Goal: Task Accomplishment & Management: Complete application form

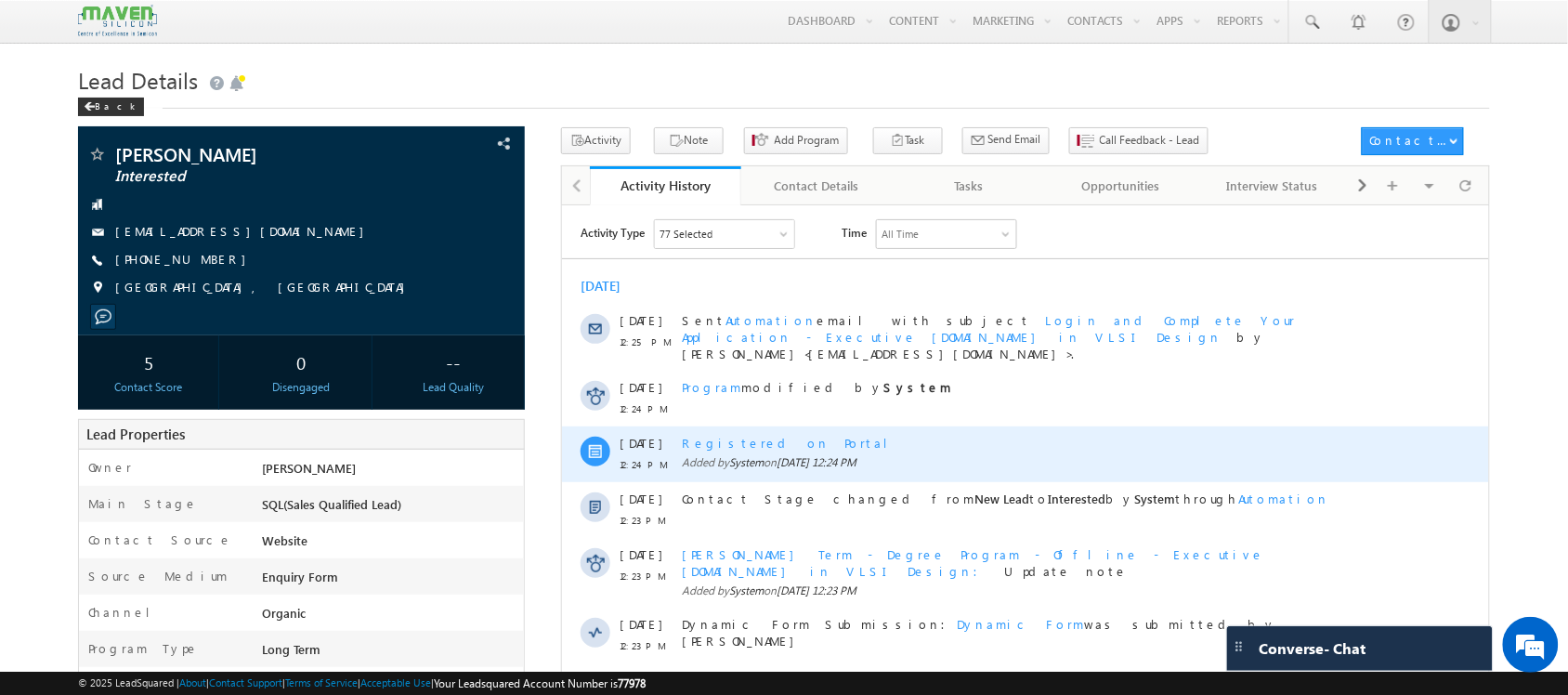
scroll to position [26, 0]
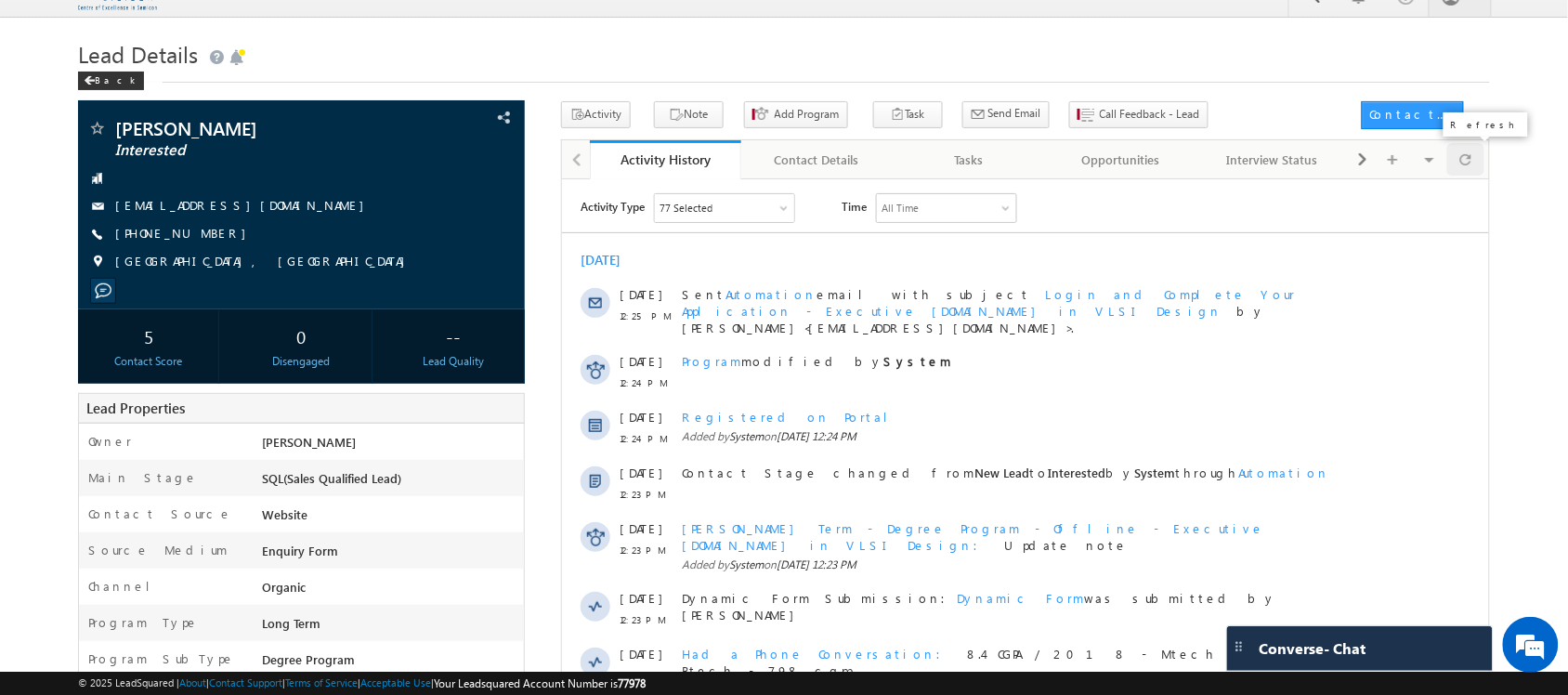
click at [1473, 175] on div at bounding box center [1465, 159] width 36 height 33
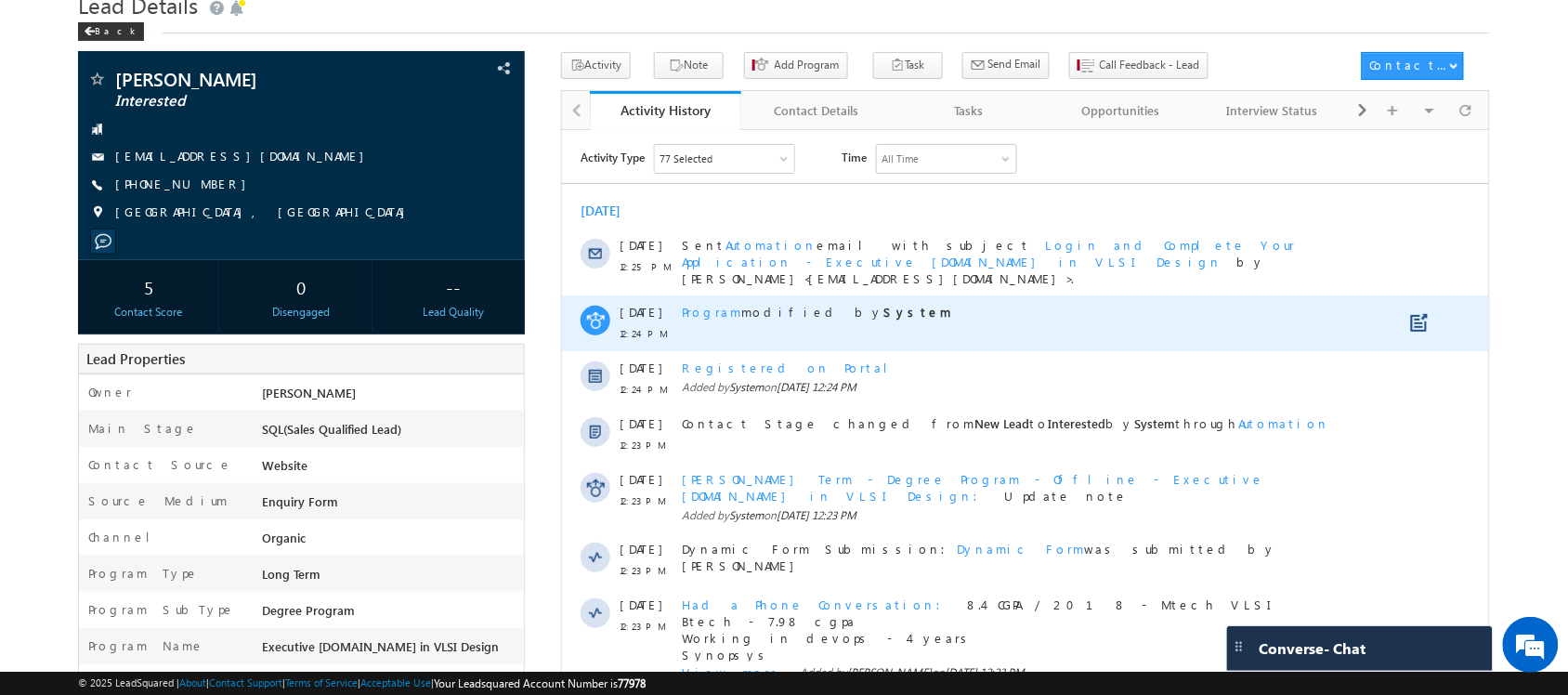
scroll to position [0, 0]
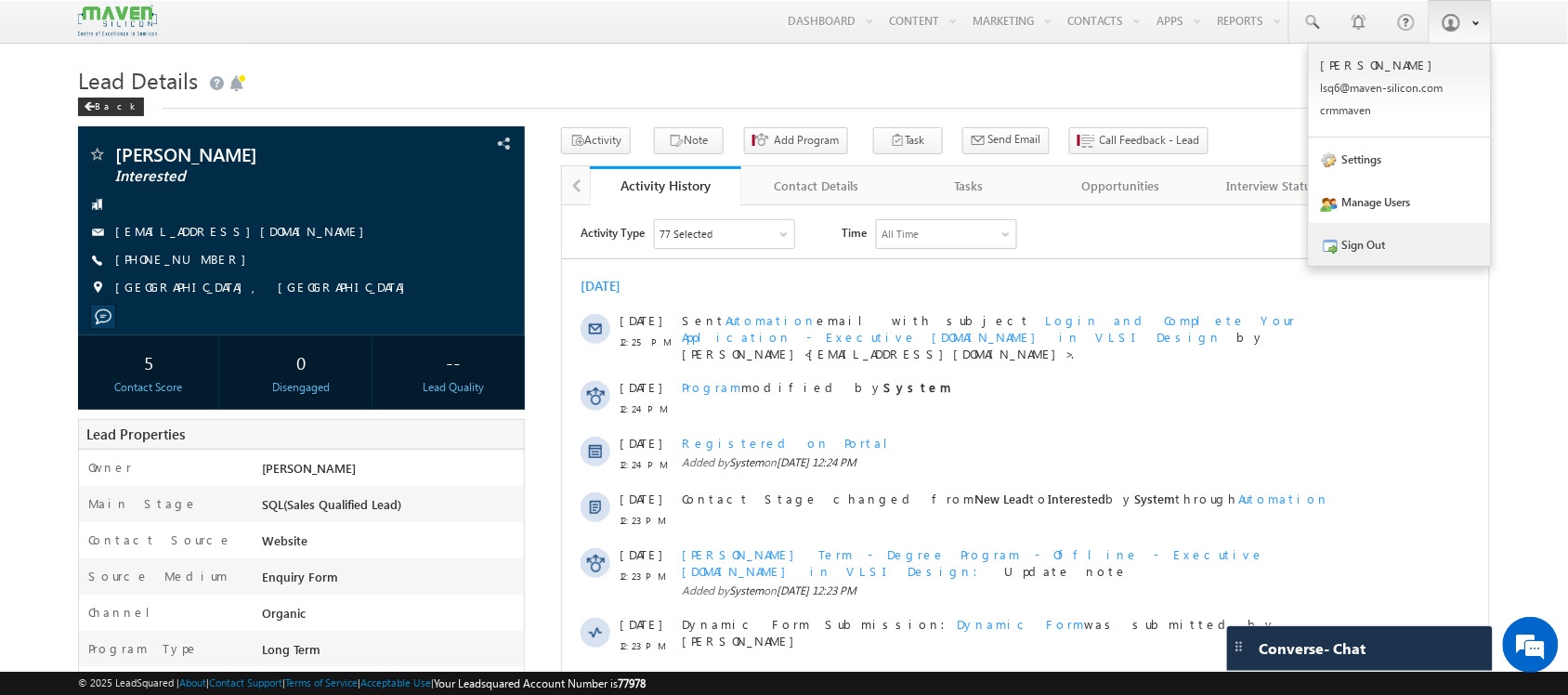
click at [1427, 233] on link "Sign Out" at bounding box center [1399, 244] width 182 height 43
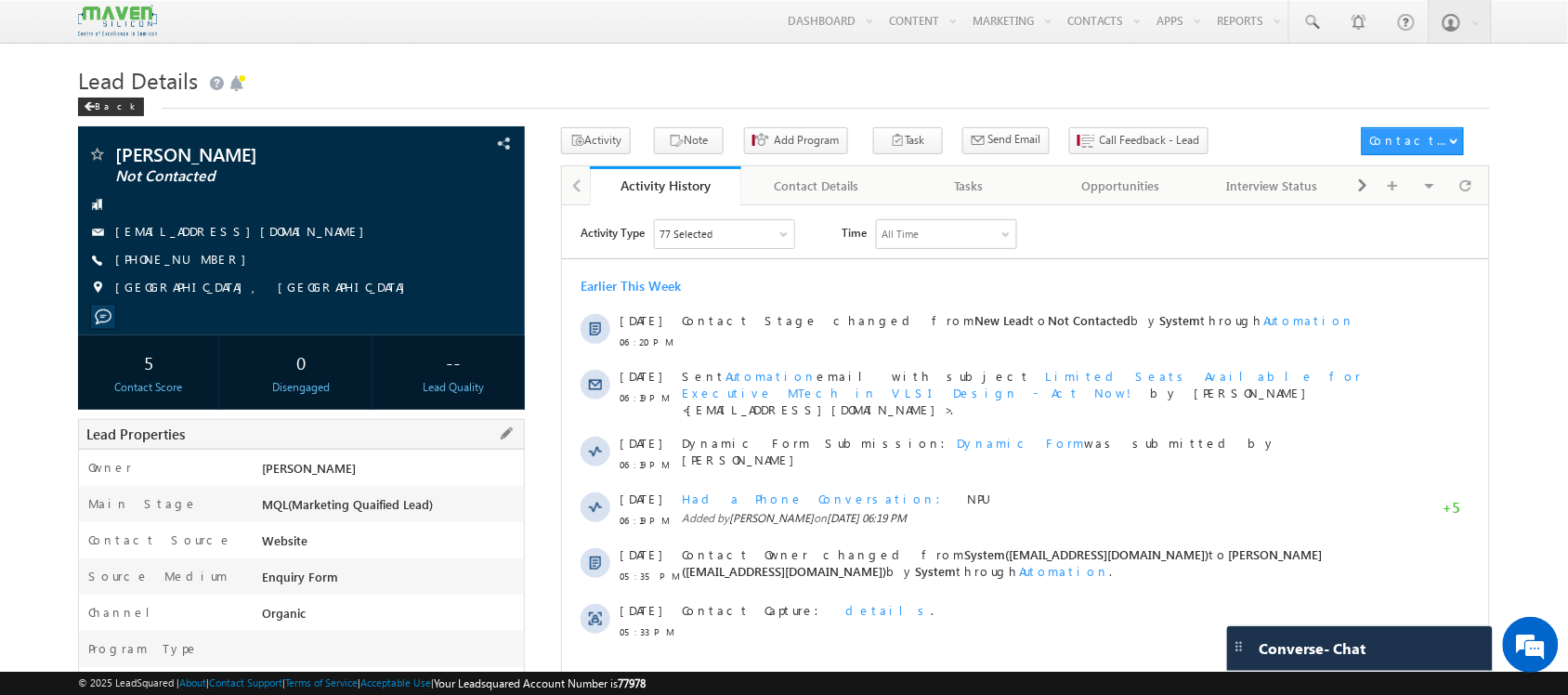
scroll to position [6, 0]
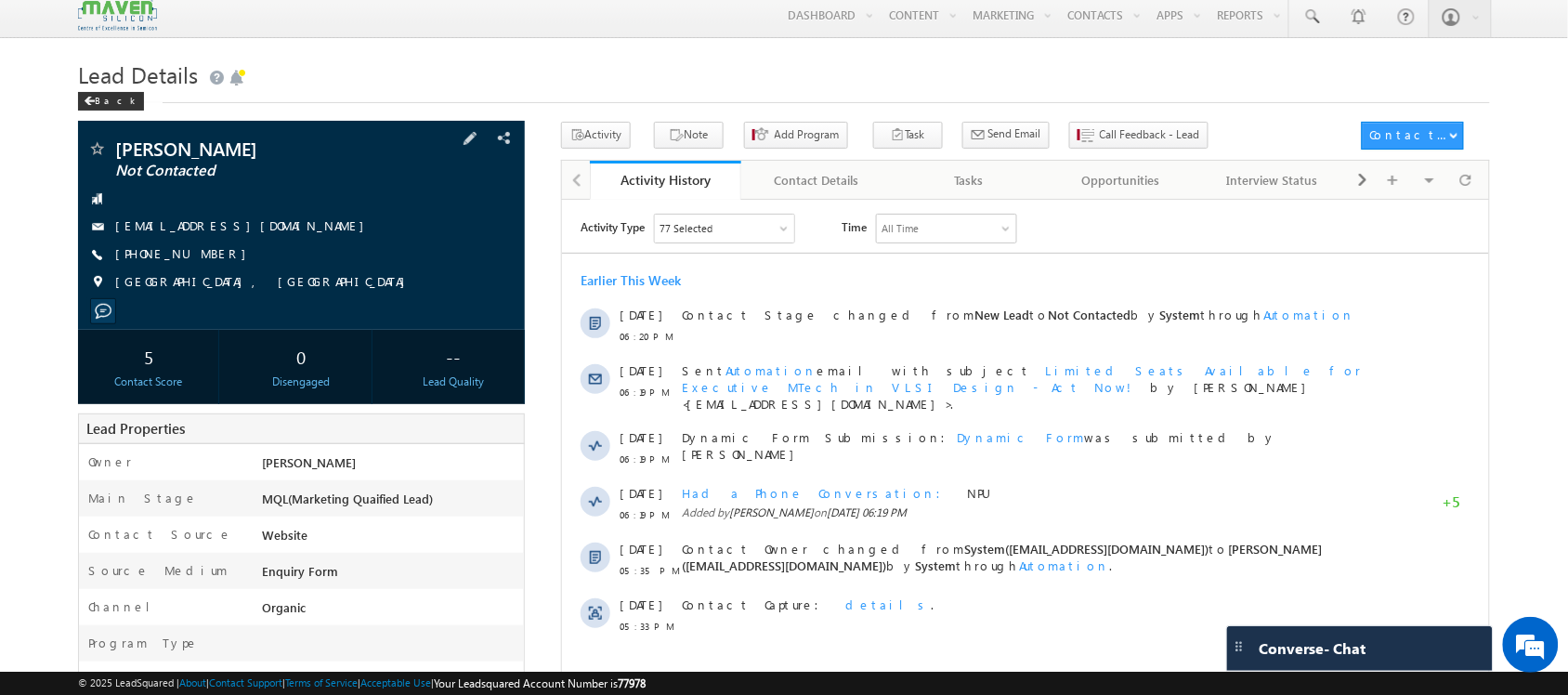
click at [172, 248] on span "[PHONE_NUMBER]" at bounding box center [185, 254] width 140 height 19
click at [172, 248] on span "+91-9361888097" at bounding box center [185, 254] width 140 height 19
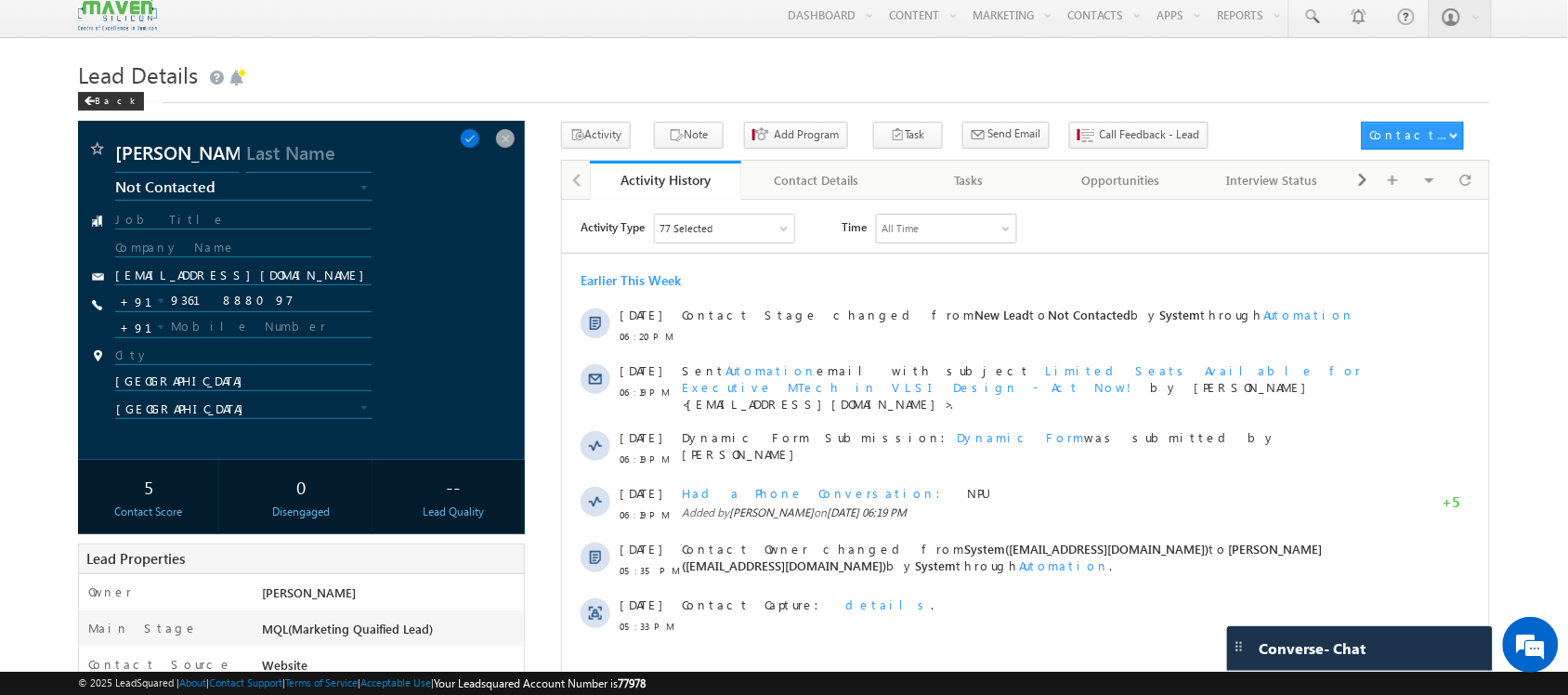
copy span "9361888097"
click at [202, 309] on input "9361888097" at bounding box center [242, 301] width 255 height 22
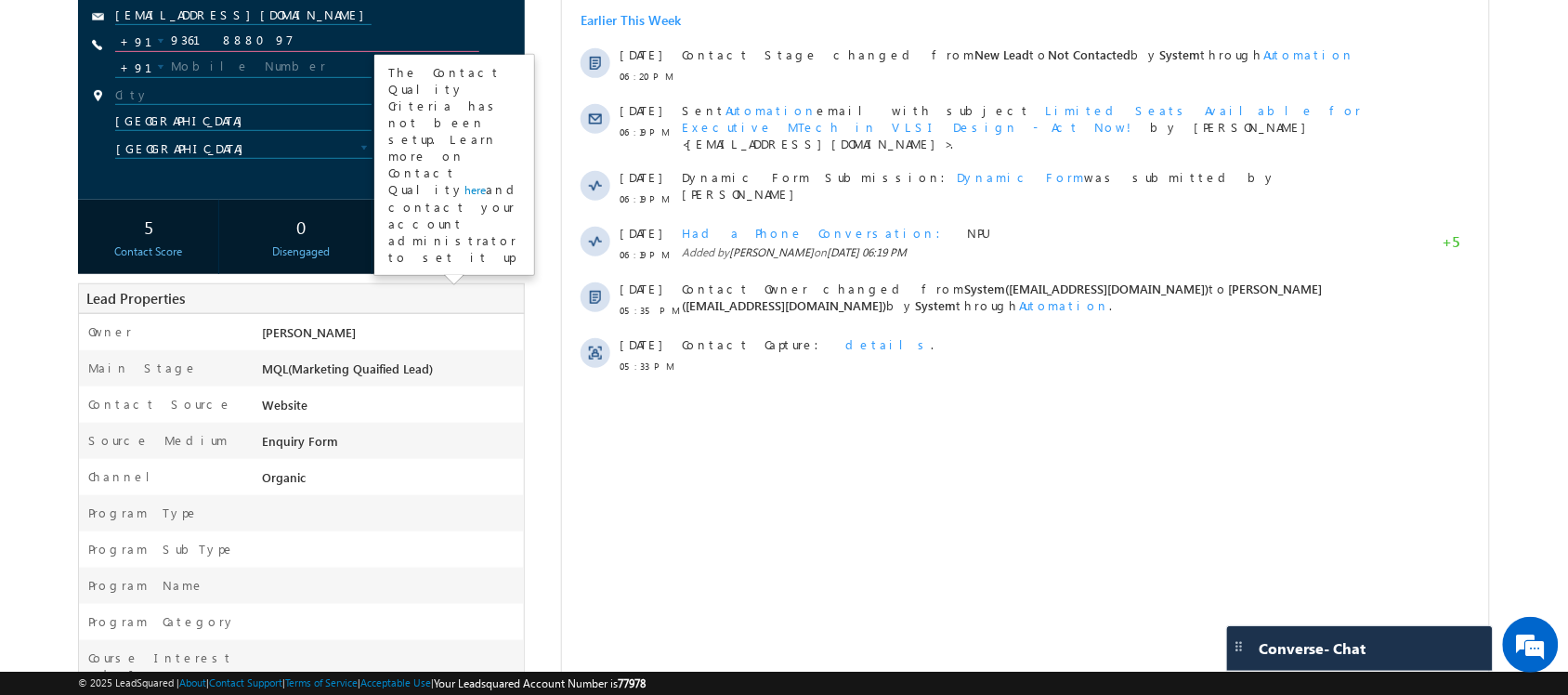
scroll to position [0, 0]
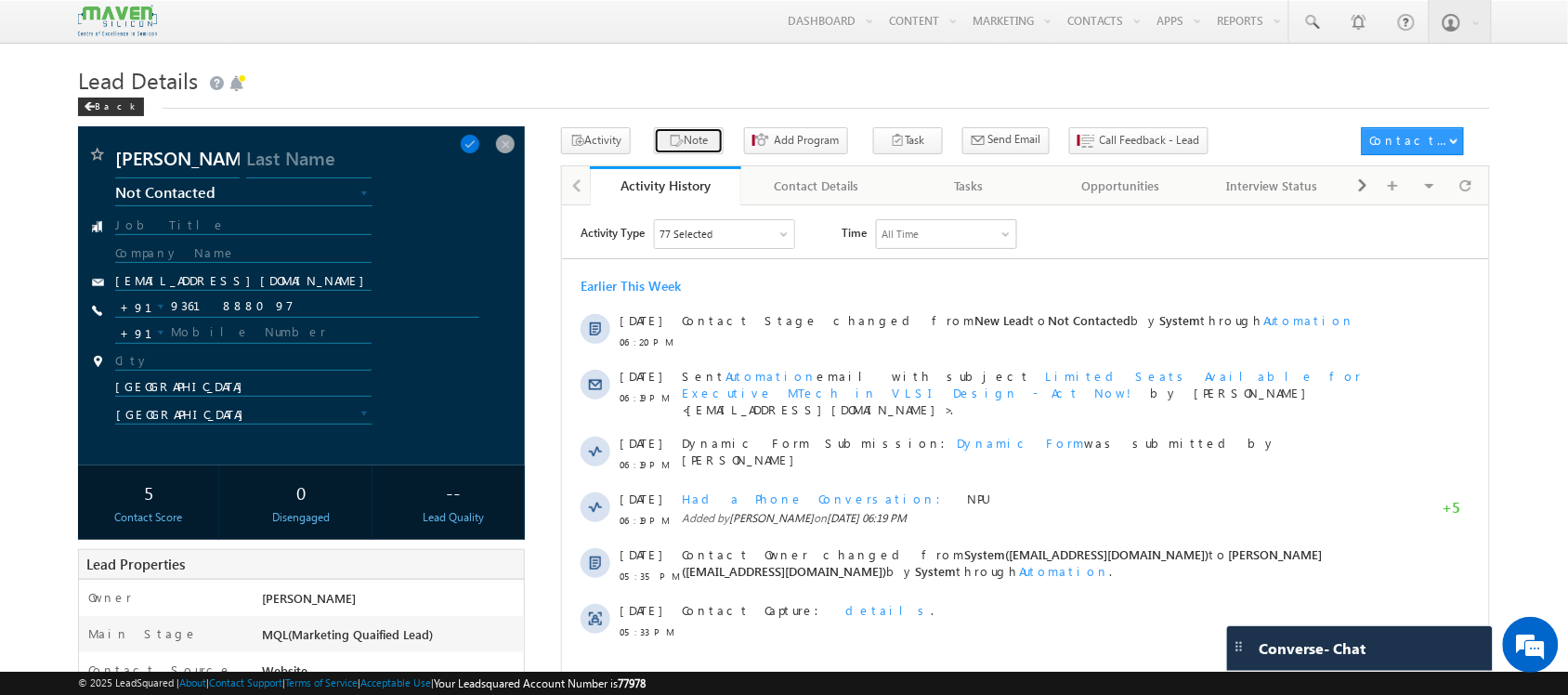
click at [675, 132] on button "Note" at bounding box center [689, 140] width 69 height 27
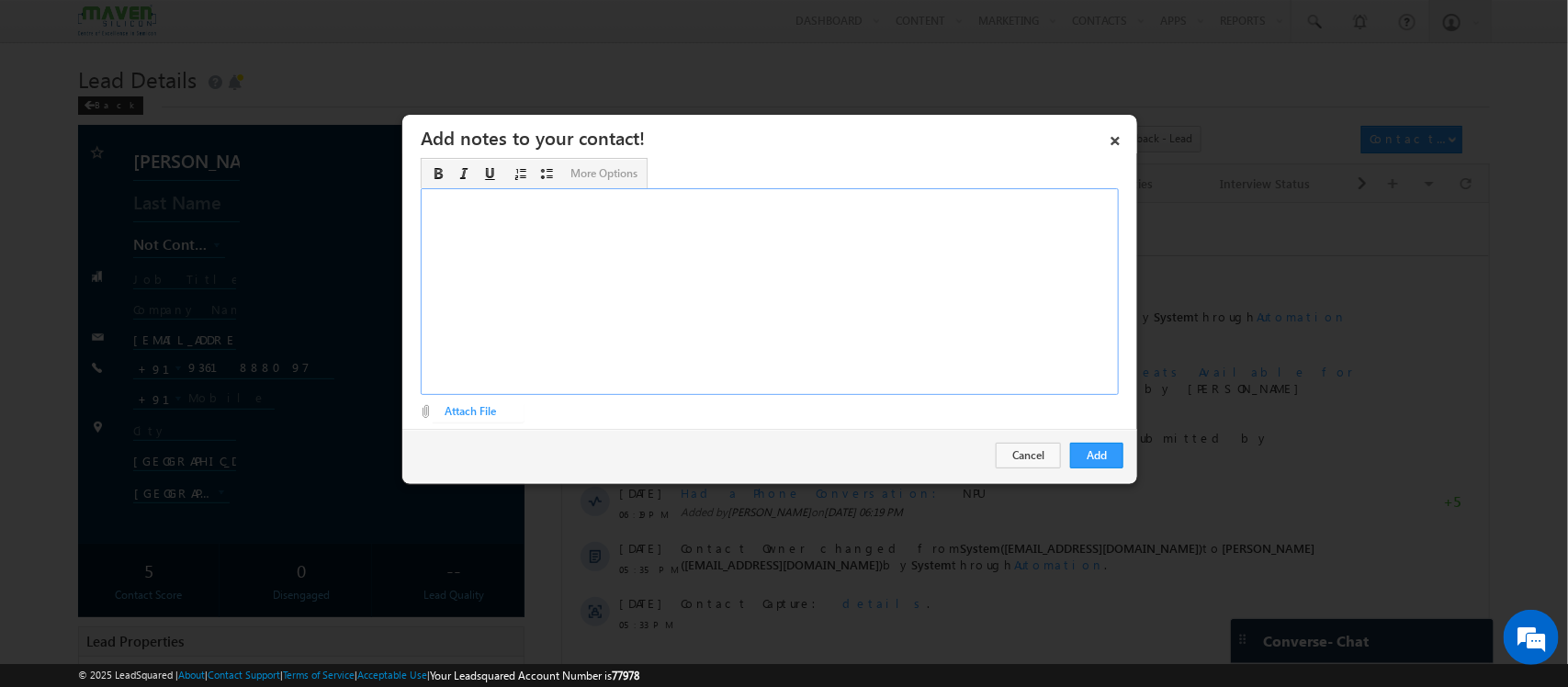
click at [892, 329] on div "Rich Text Editor, Description-inline-editor-div" at bounding box center [769, 291] width 698 height 207
click at [617, 223] on div "Btech ECE - Final year - student / ​" at bounding box center [769, 291] width 698 height 207
click at [617, 223] on div "Btech ECE - Final year - student / Front end - interested ​" at bounding box center [769, 291] width 698 height 207
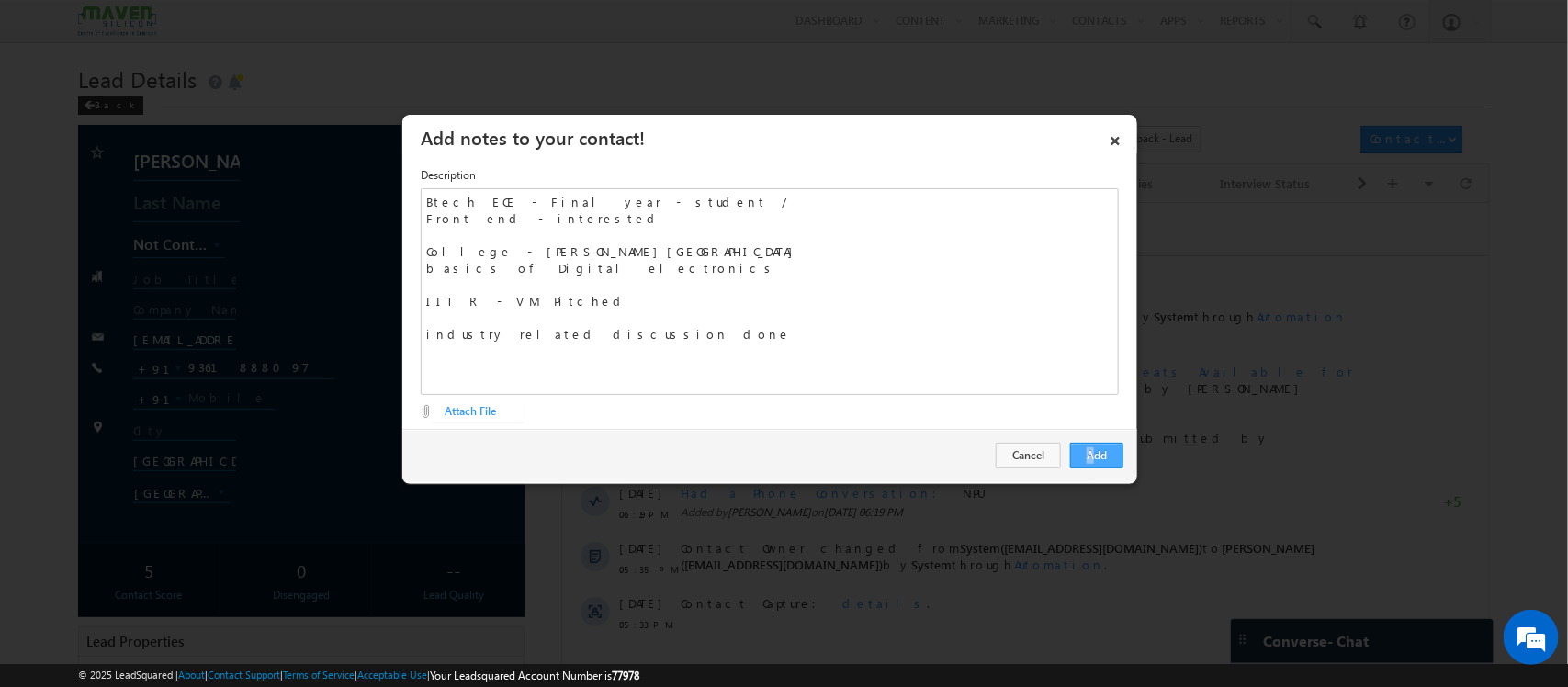
click at [1096, 469] on div "Add Cancel" at bounding box center [769, 455] width 735 height 53
click at [1096, 468] on button "Add" at bounding box center [1096, 455] width 53 height 26
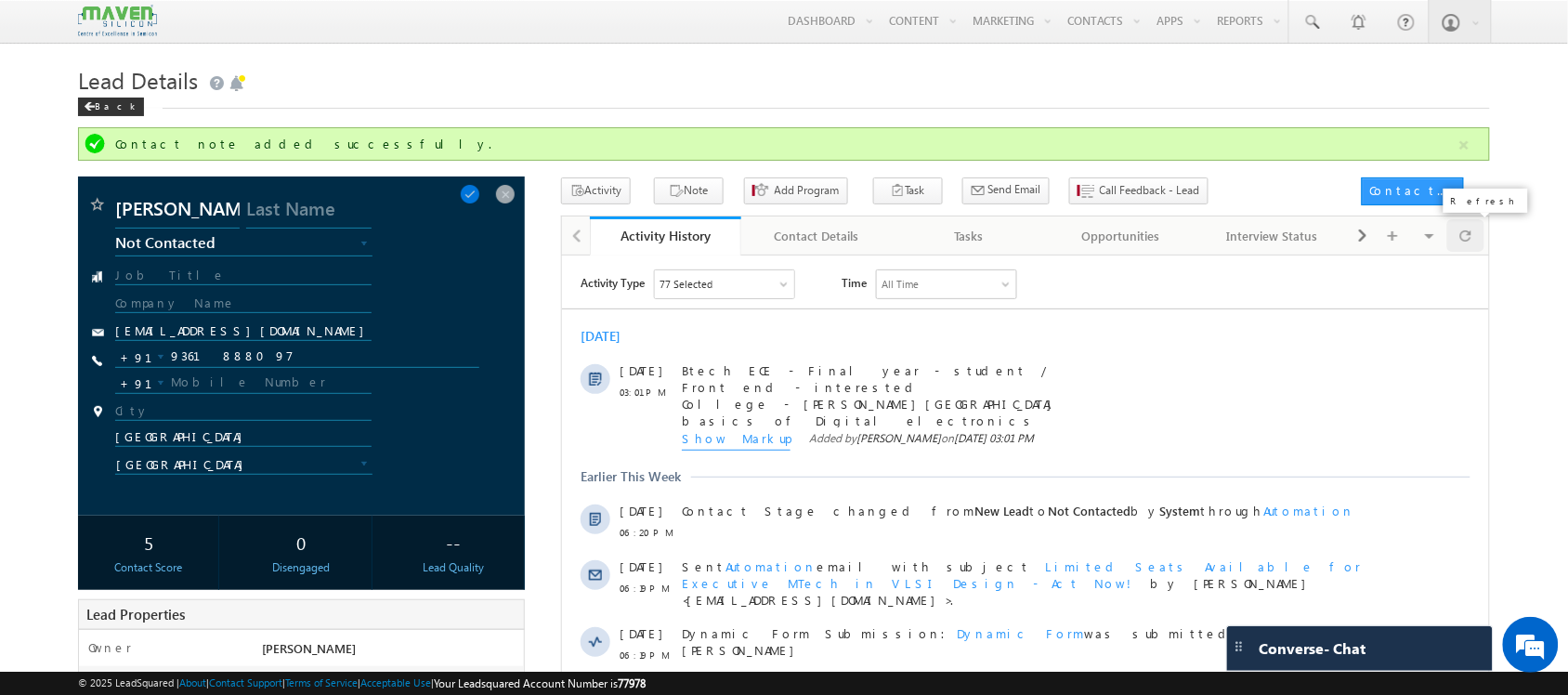
click at [1470, 237] on span at bounding box center [1465, 235] width 11 height 33
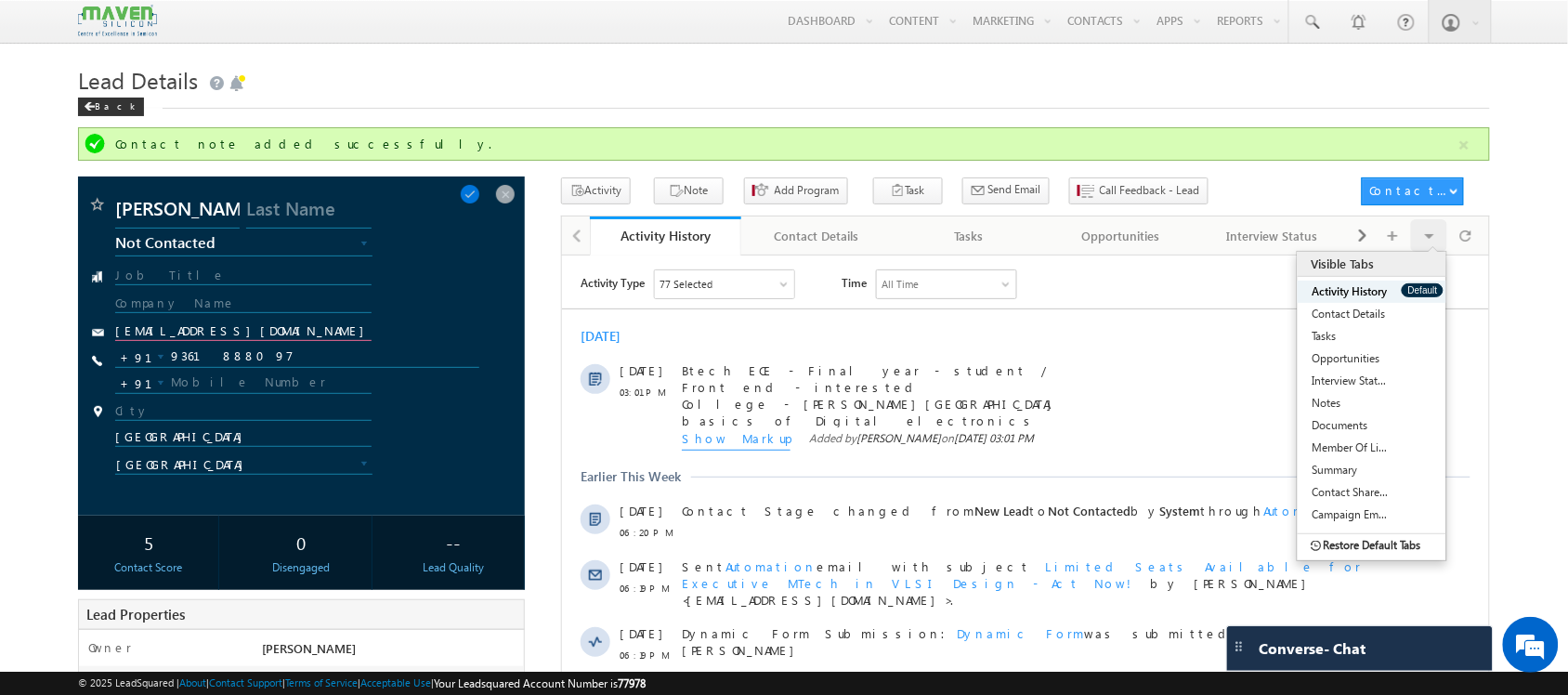
click at [194, 335] on input "vinothinijagan27@gmail.com" at bounding box center [242, 333] width 255 height 18
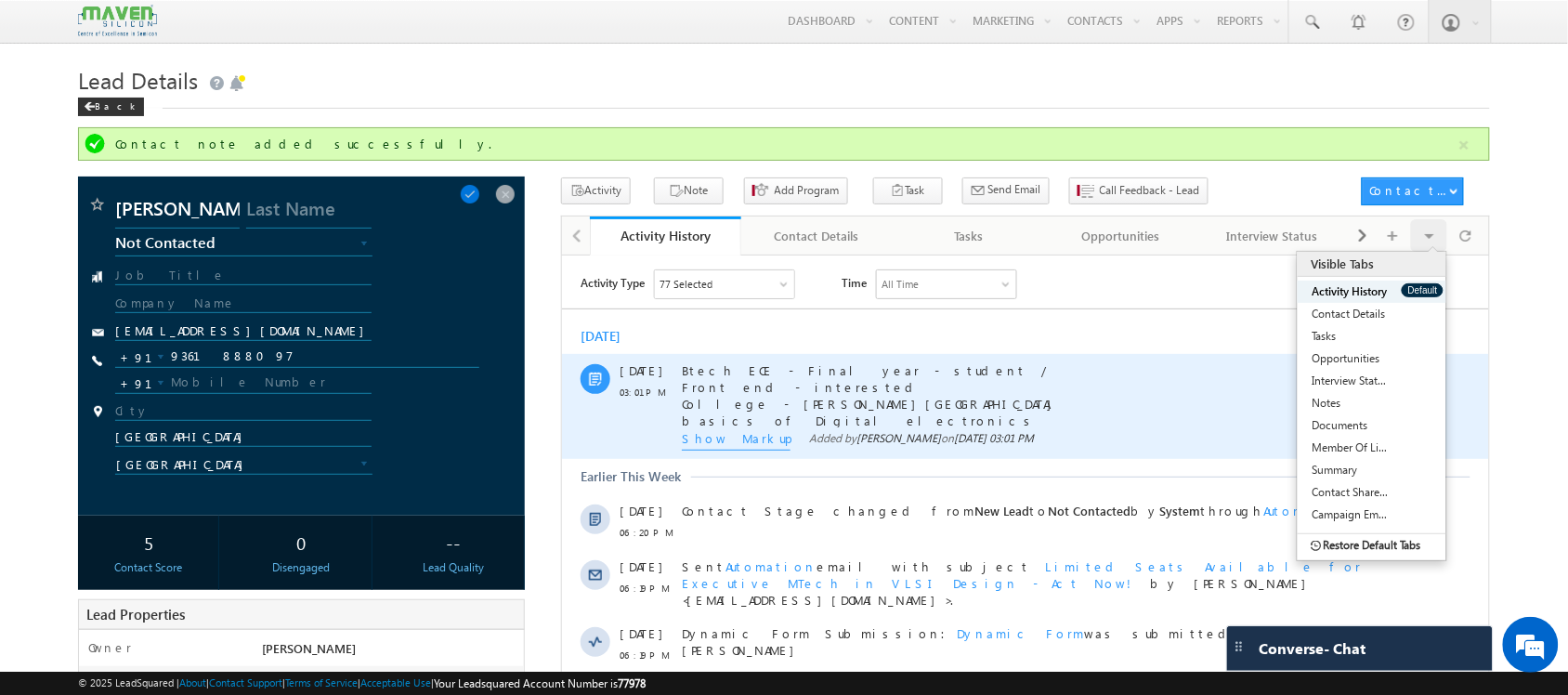
click at [730, 431] on span "Show Markup" at bounding box center [734, 439] width 108 height 21
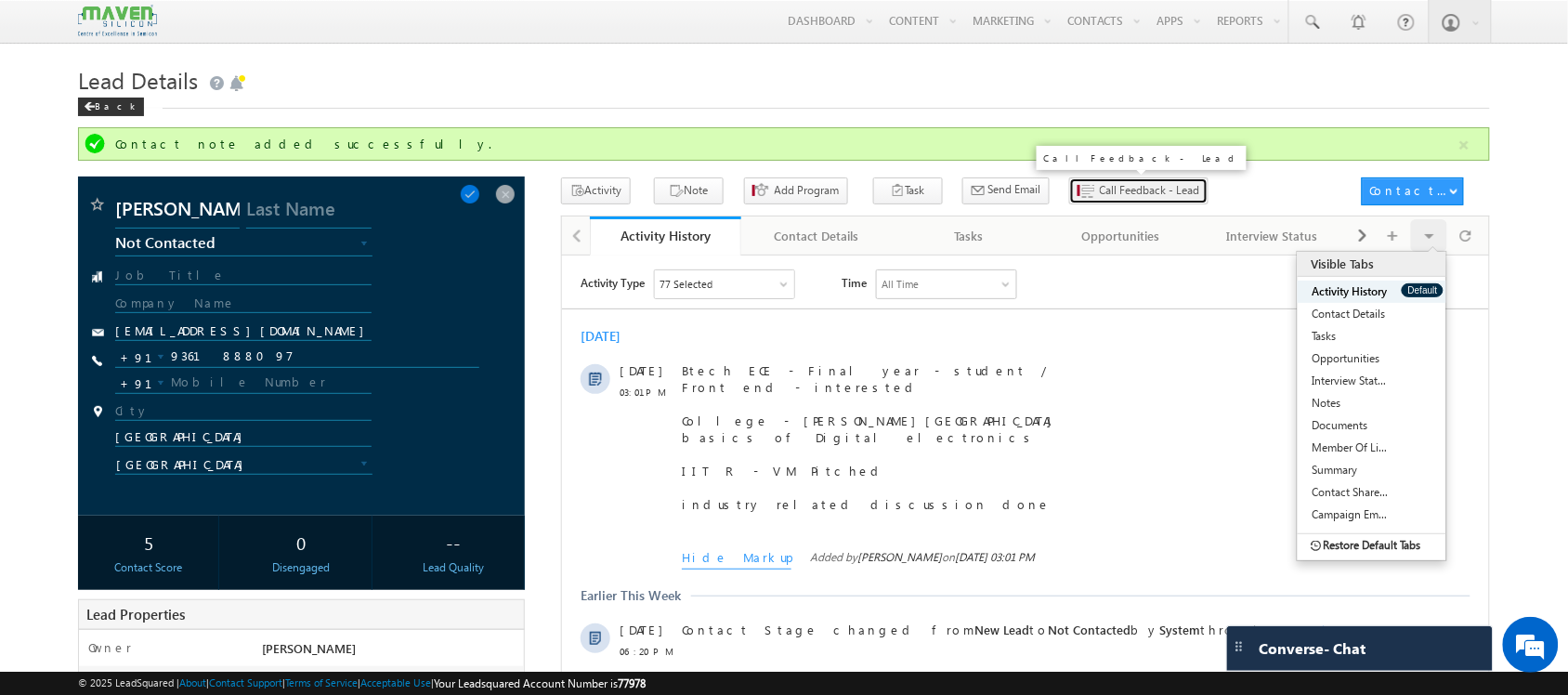
click at [1120, 205] on button "Call Feedback - Lead" at bounding box center [1138, 191] width 139 height 27
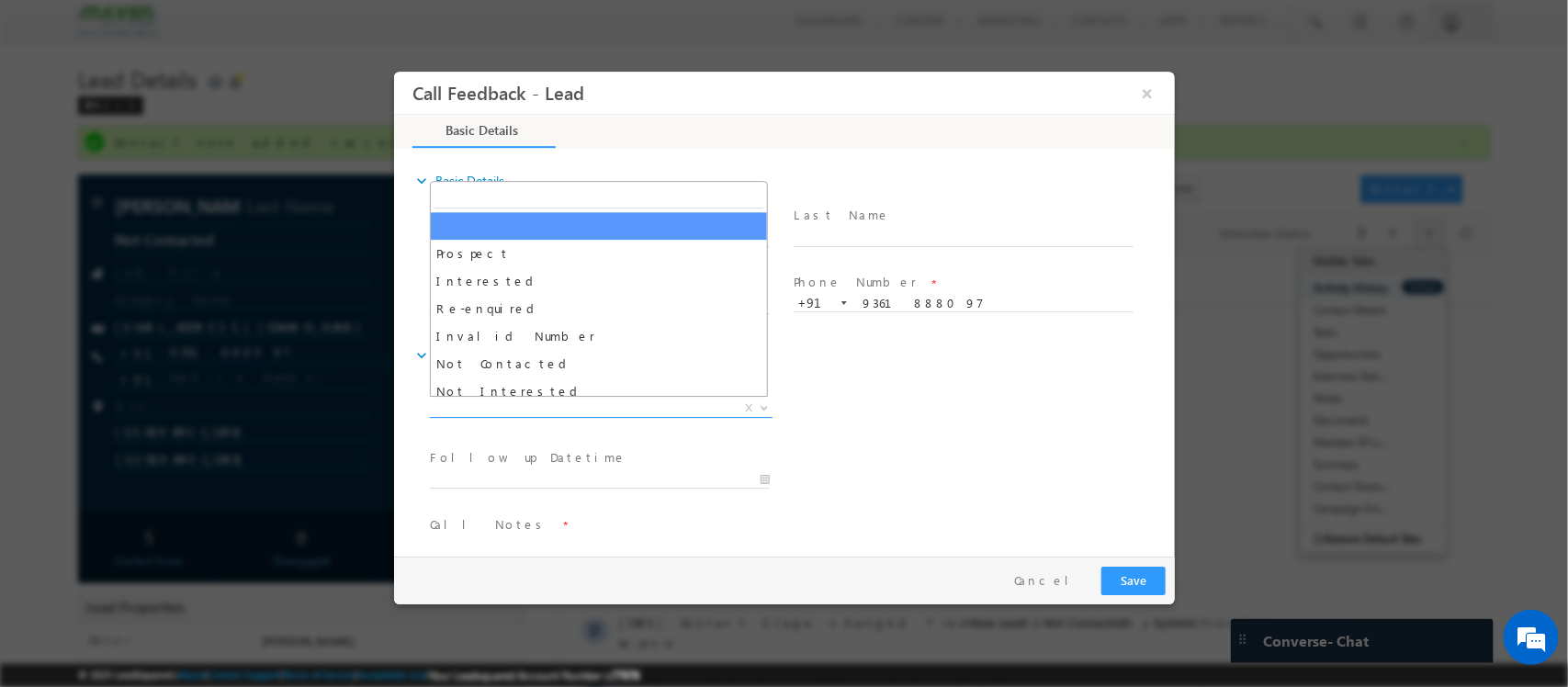
click at [607, 405] on span "X" at bounding box center [600, 408] width 342 height 19
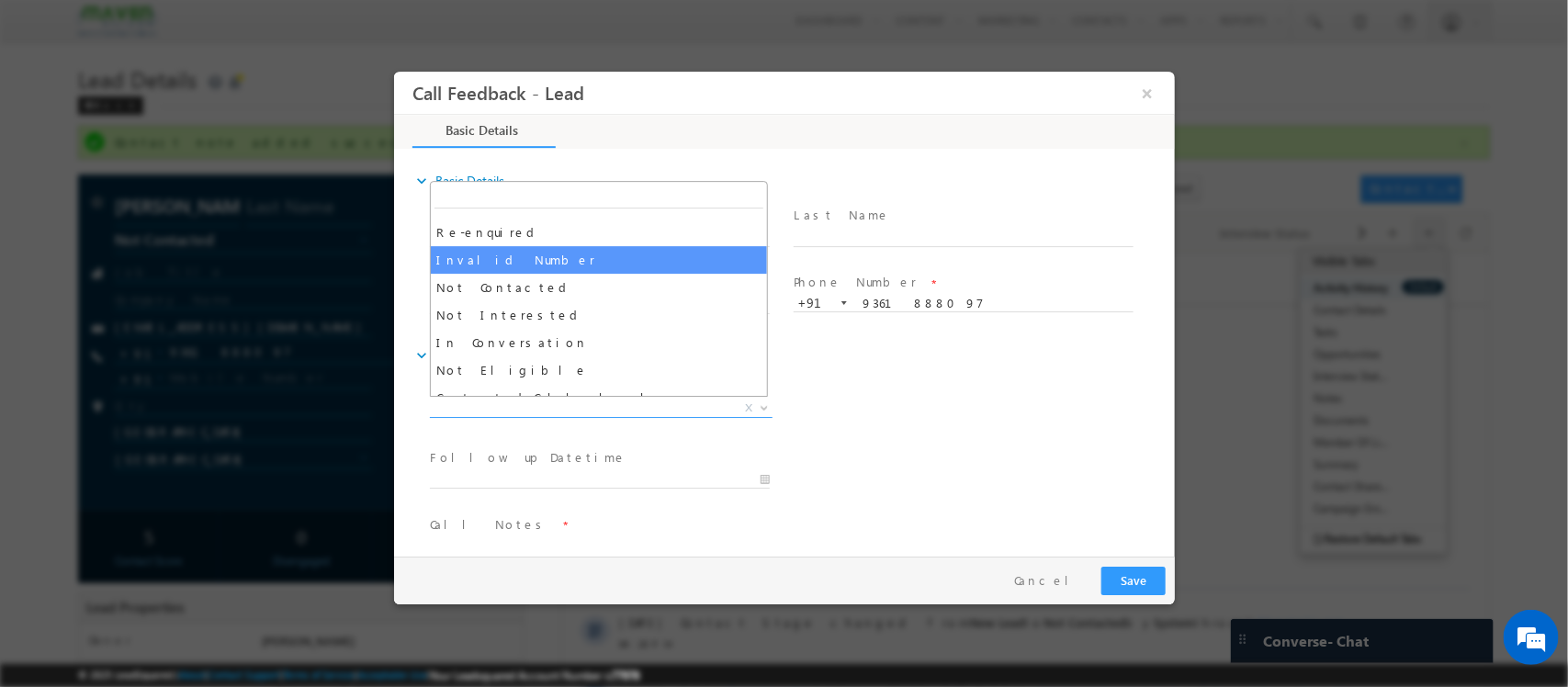
scroll to position [79, 0]
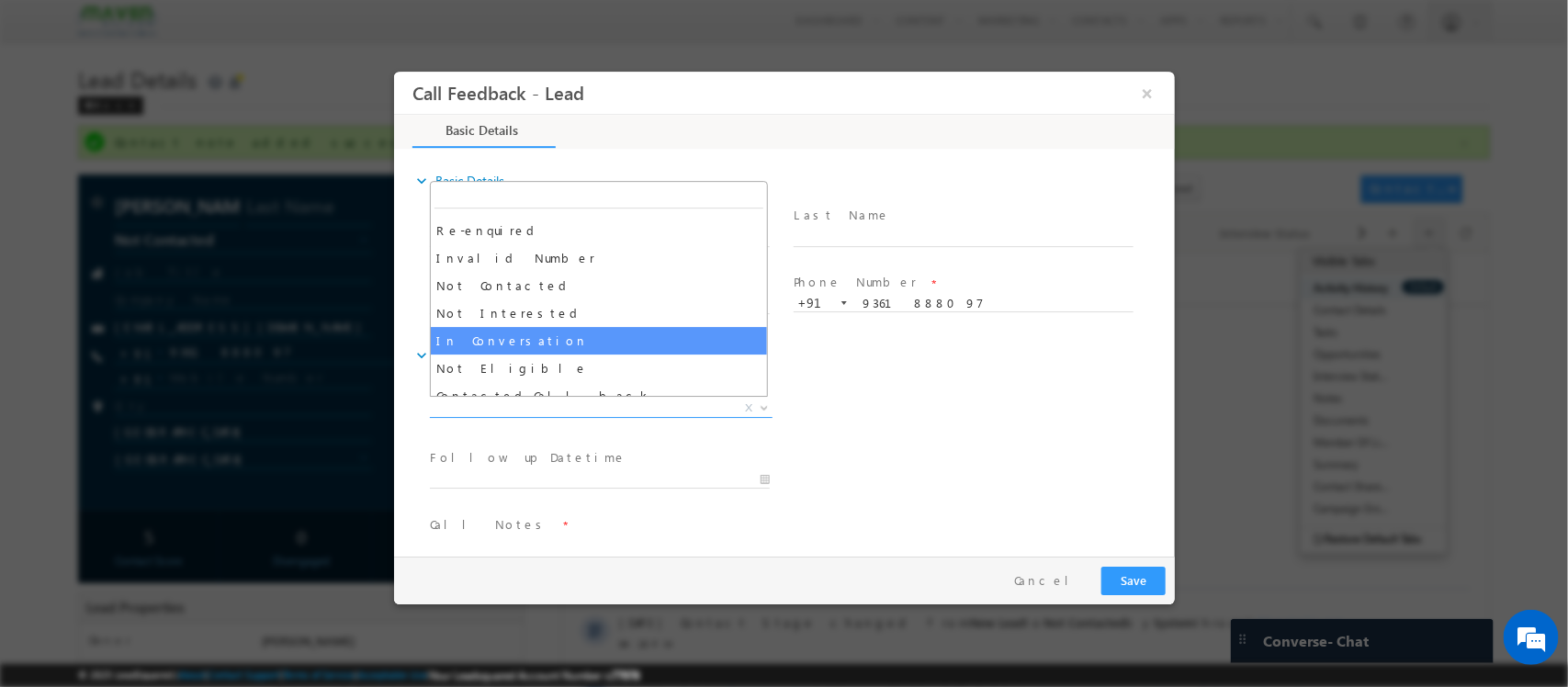
select select "In Conversation"
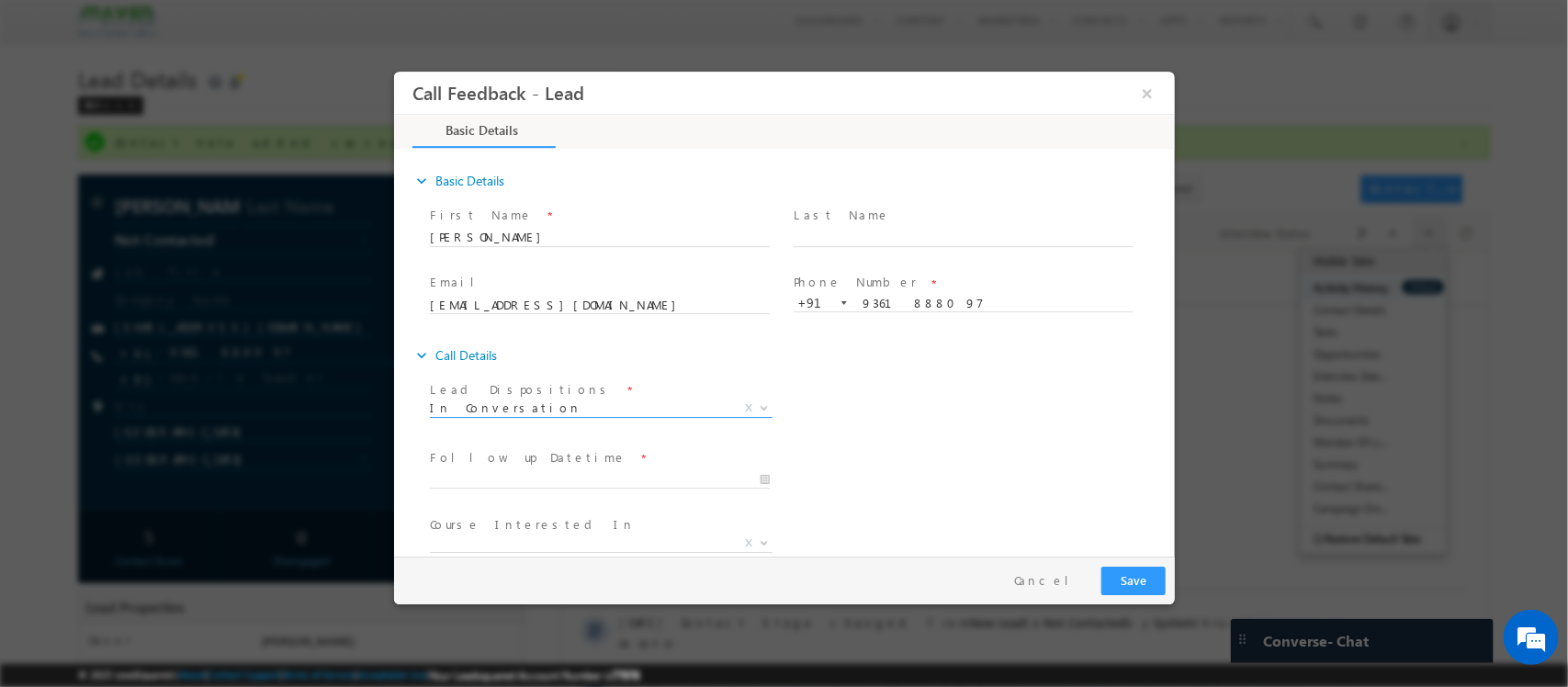
scroll to position [98, 0]
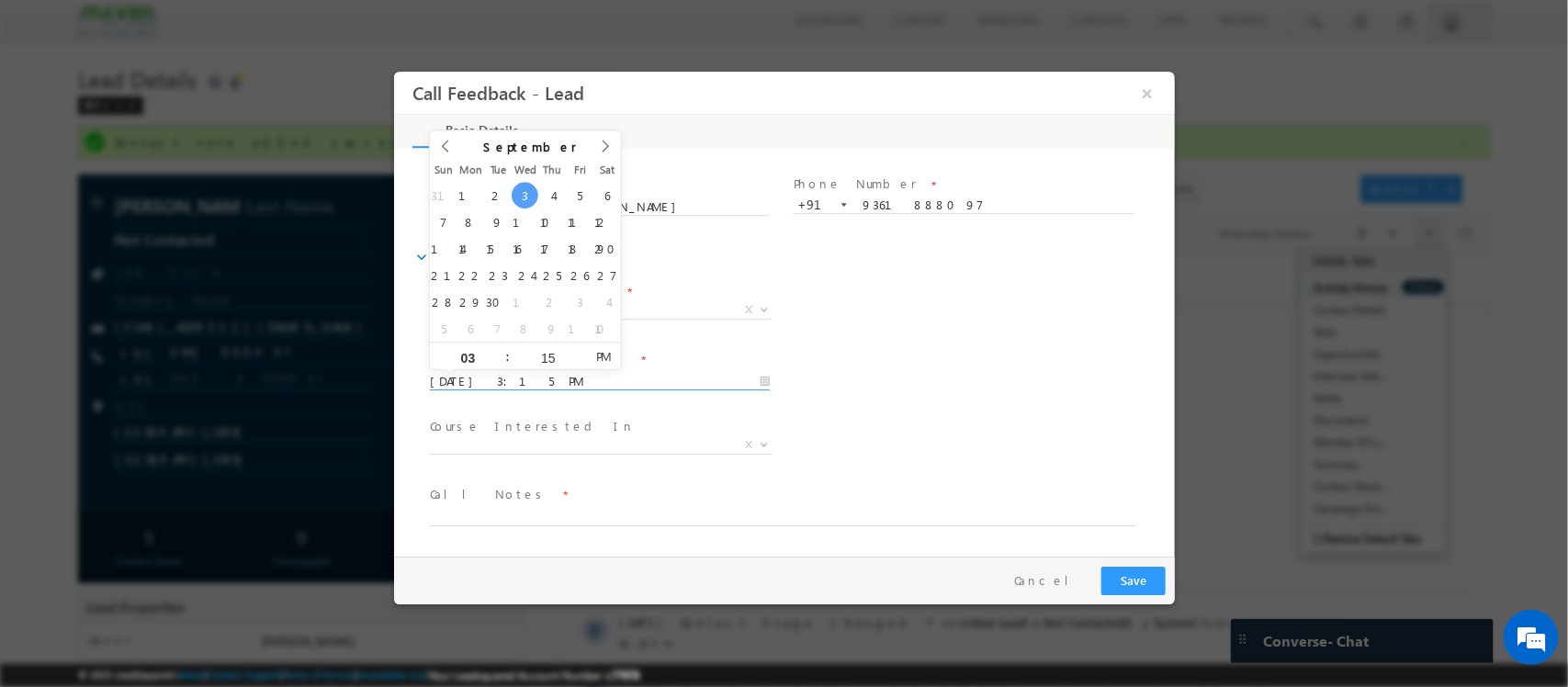
click at [639, 373] on input "03/09/2025 3:15 PM" at bounding box center [599, 382] width 340 height 19
type input "04/09/2025 3:15 PM"
click at [654, 452] on span "Executive M.Tech in VLSI Design Advanced VLSI Design & Verification Course Adva…" at bounding box center [606, 448] width 356 height 22
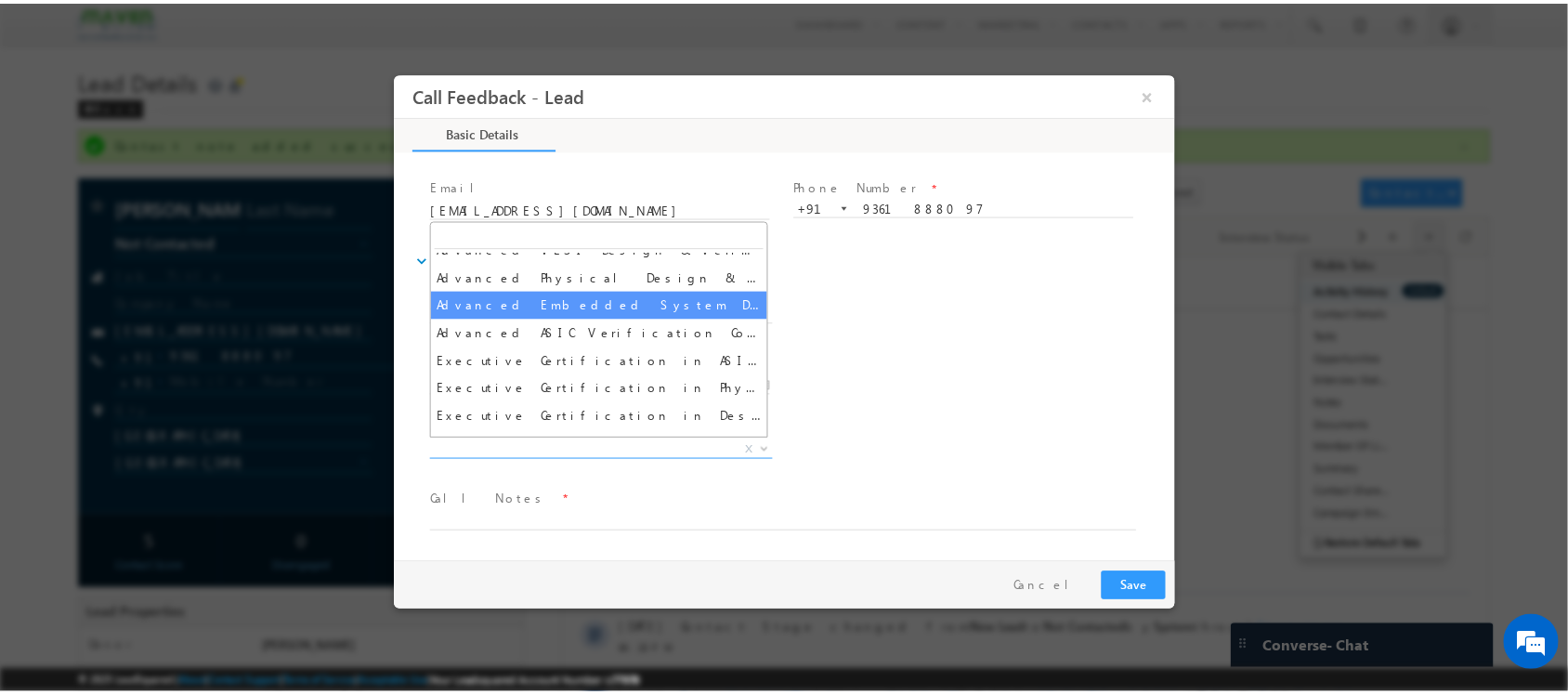
scroll to position [74, 0]
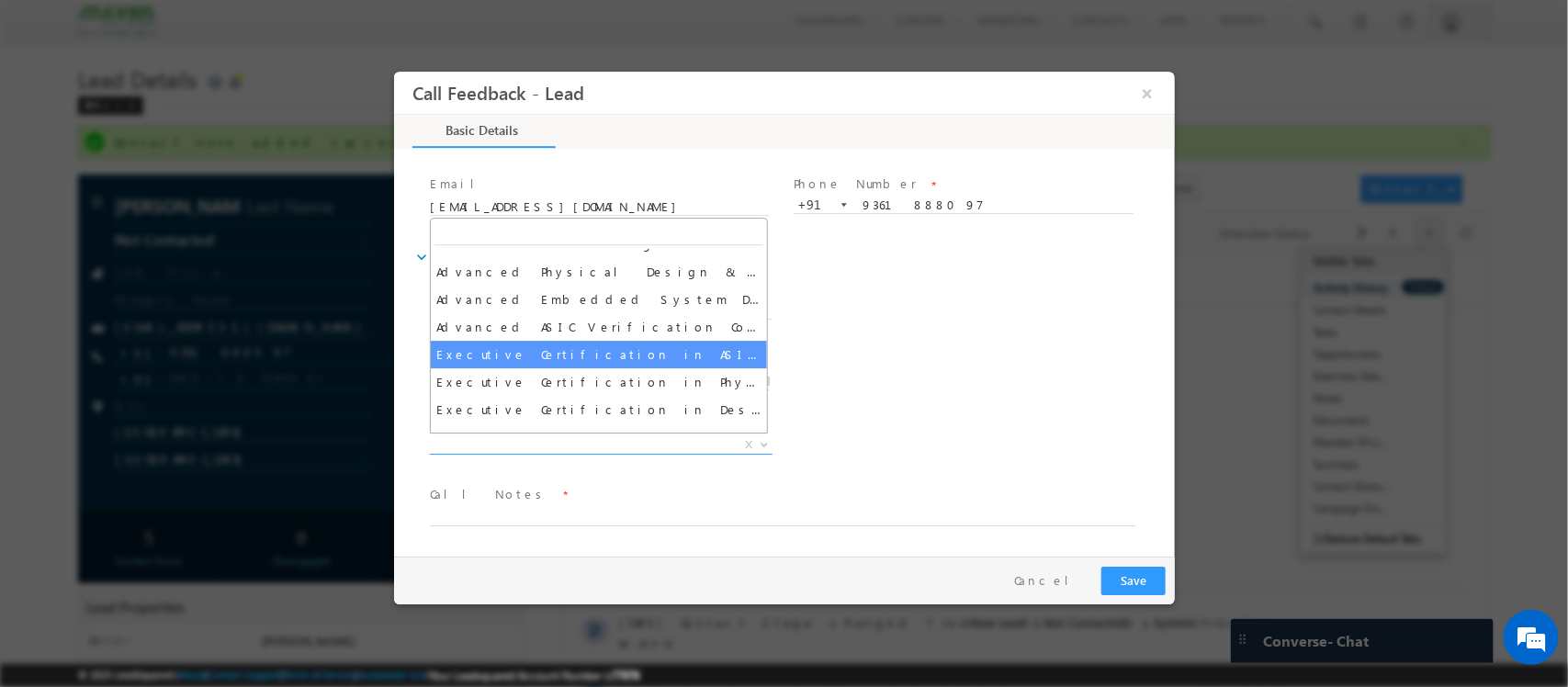
select select "Executive Certification in ASIC Verification"
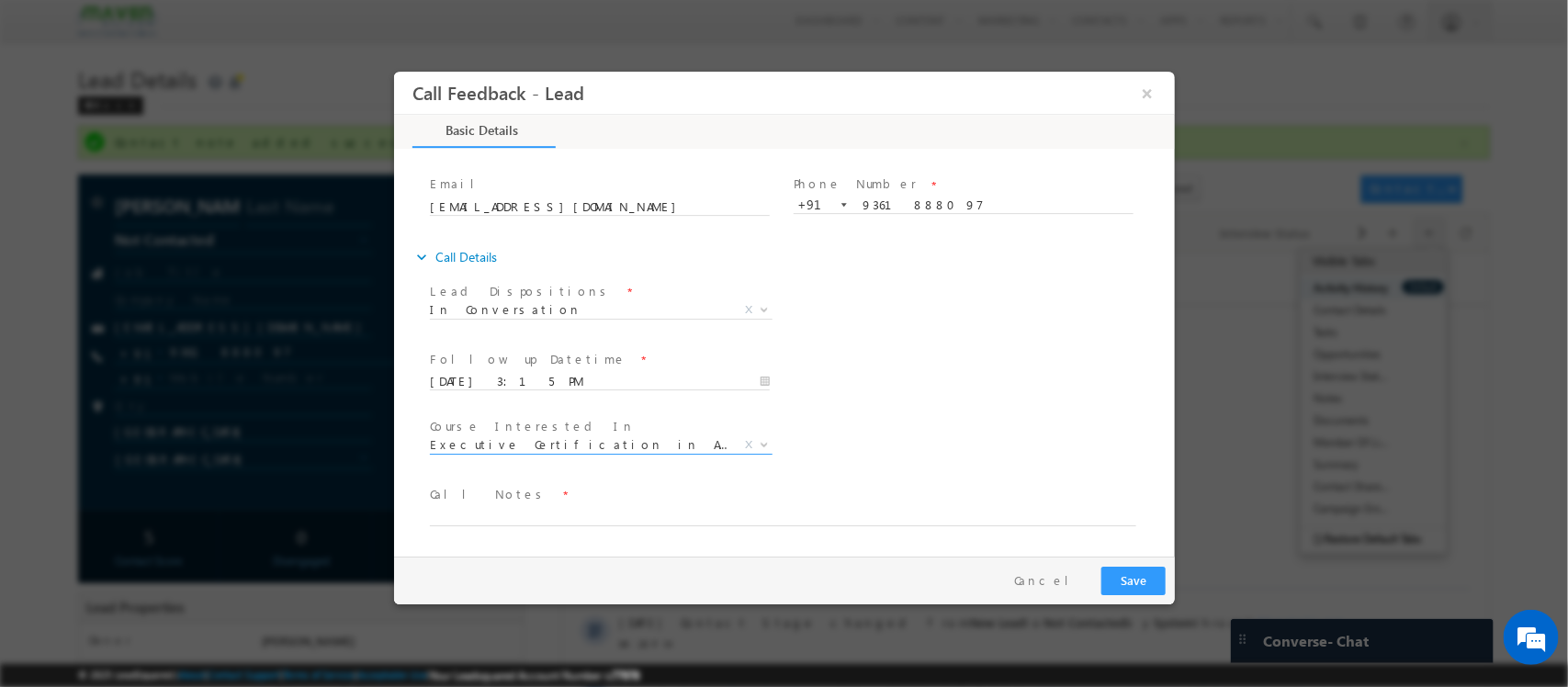
click at [559, 503] on span "Call Notes *" at bounding box center [771, 495] width 686 height 21
click at [543, 505] on textarea at bounding box center [782, 516] width 706 height 22
type textarea "Final year student / NE For Mtech"
click at [1125, 591] on button "Save" at bounding box center [1132, 580] width 65 height 28
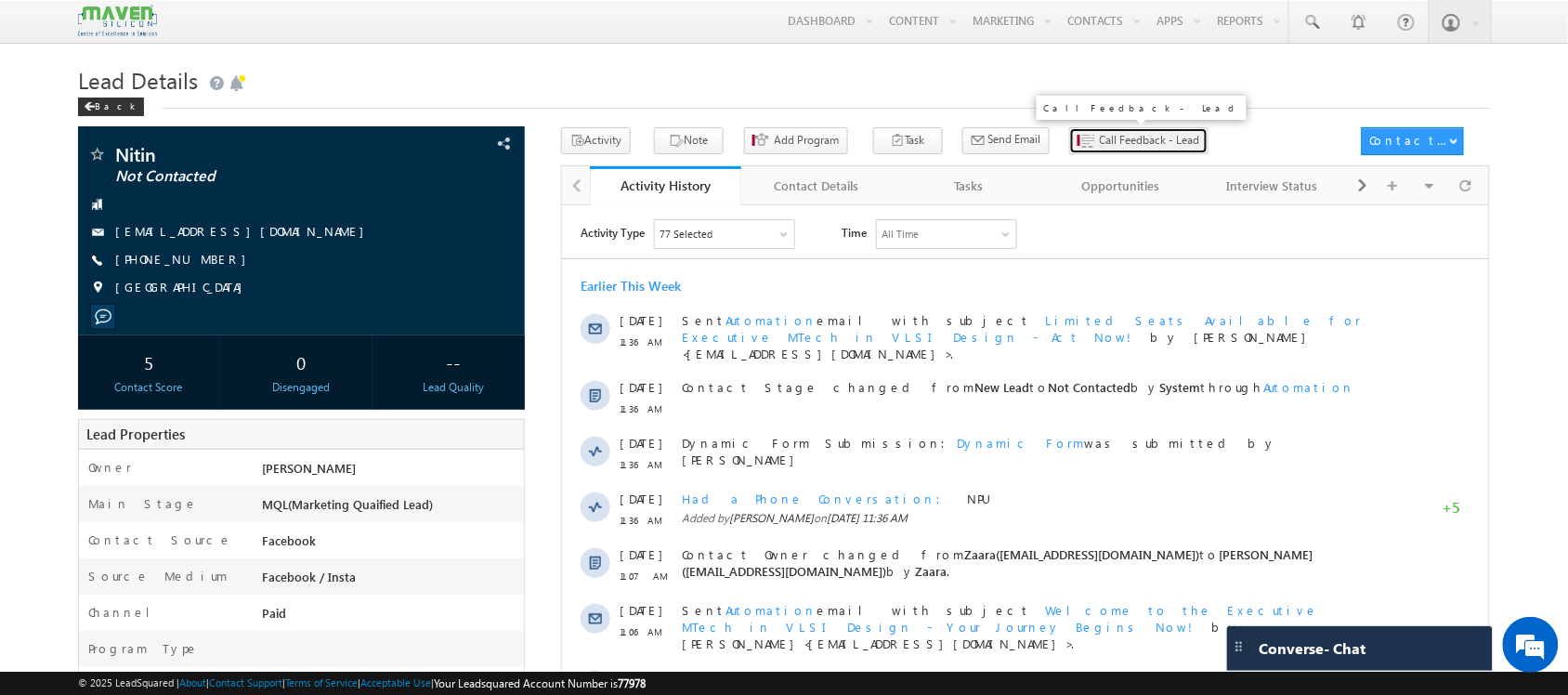
click at [1100, 139] on span "Call Feedback - Lead" at bounding box center [1149, 140] width 100 height 17
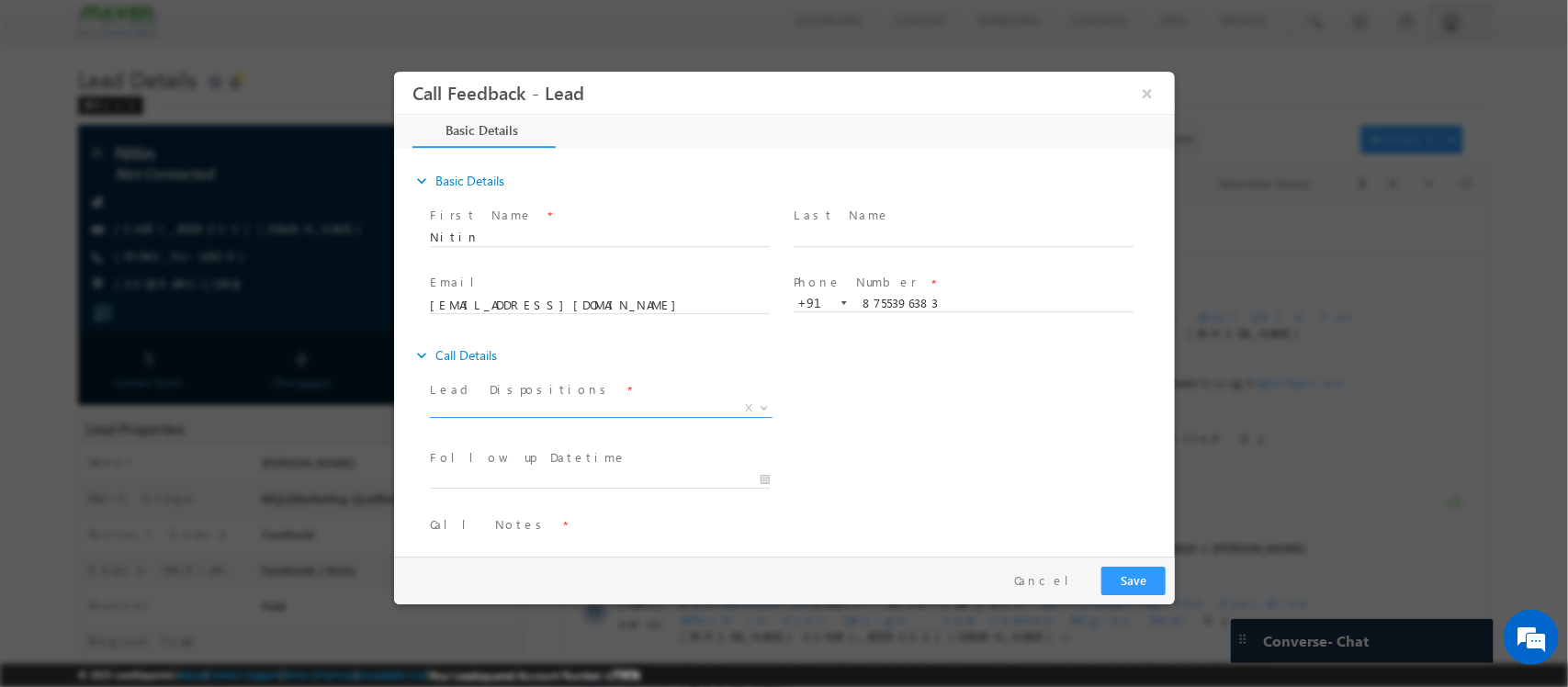
click at [596, 419] on span "X" at bounding box center [600, 412] width 342 height 19
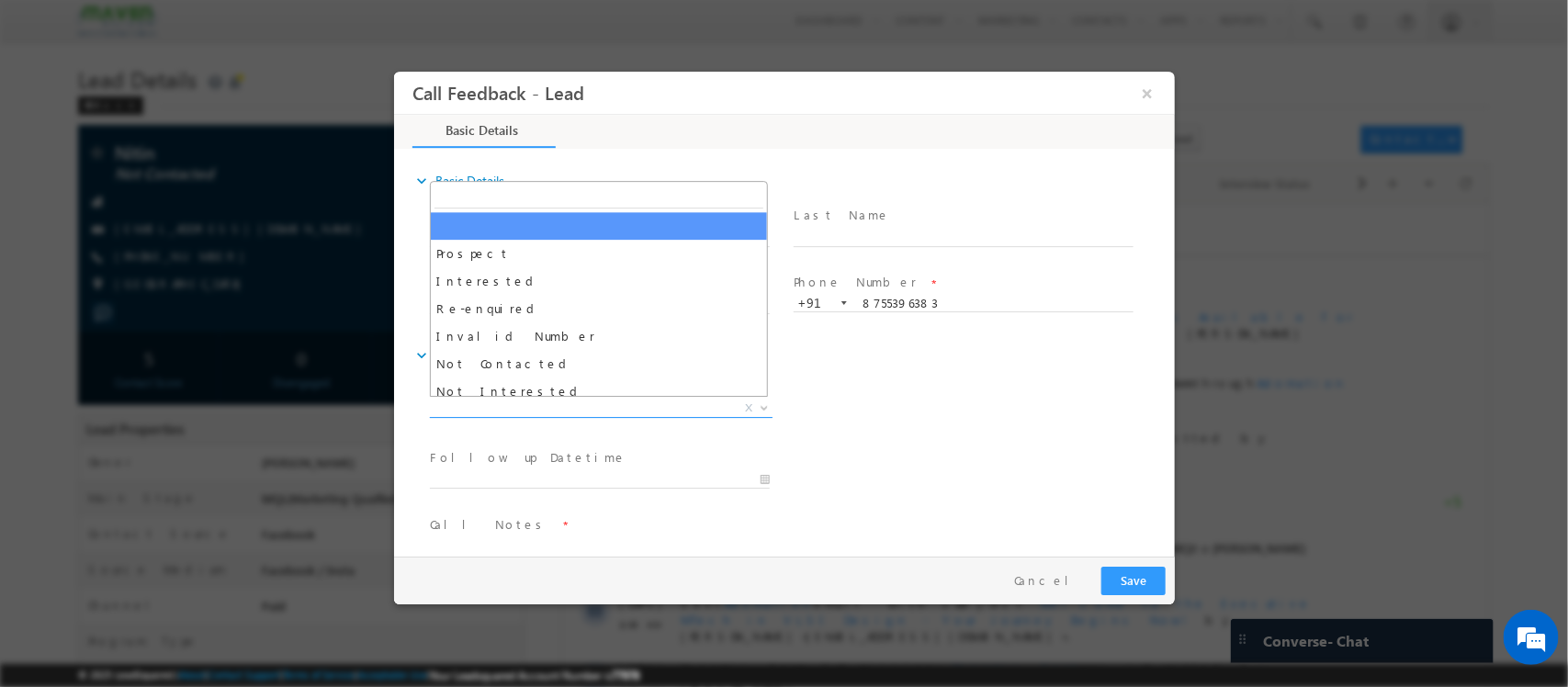
click at [596, 409] on span "X" at bounding box center [600, 408] width 342 height 19
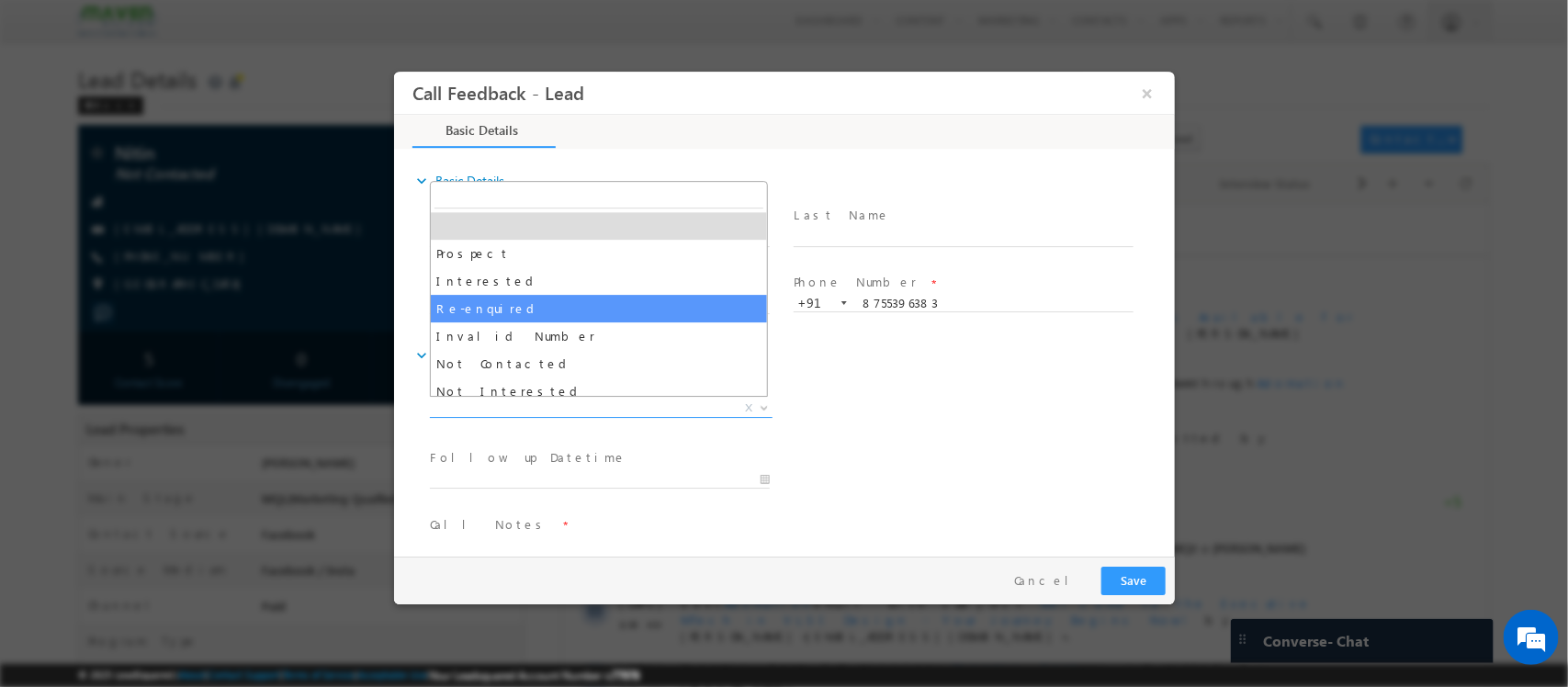
scroll to position [7, 0]
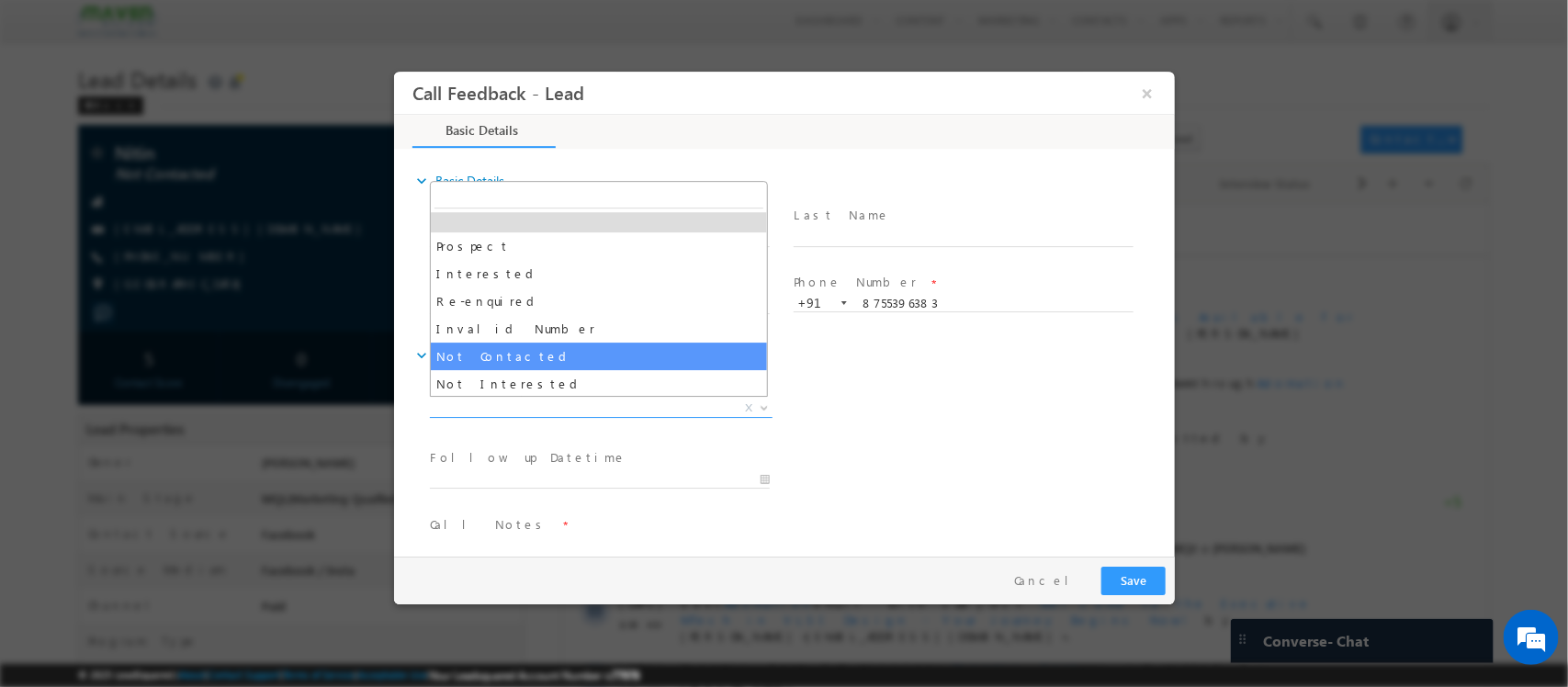
select select "Not Contacted"
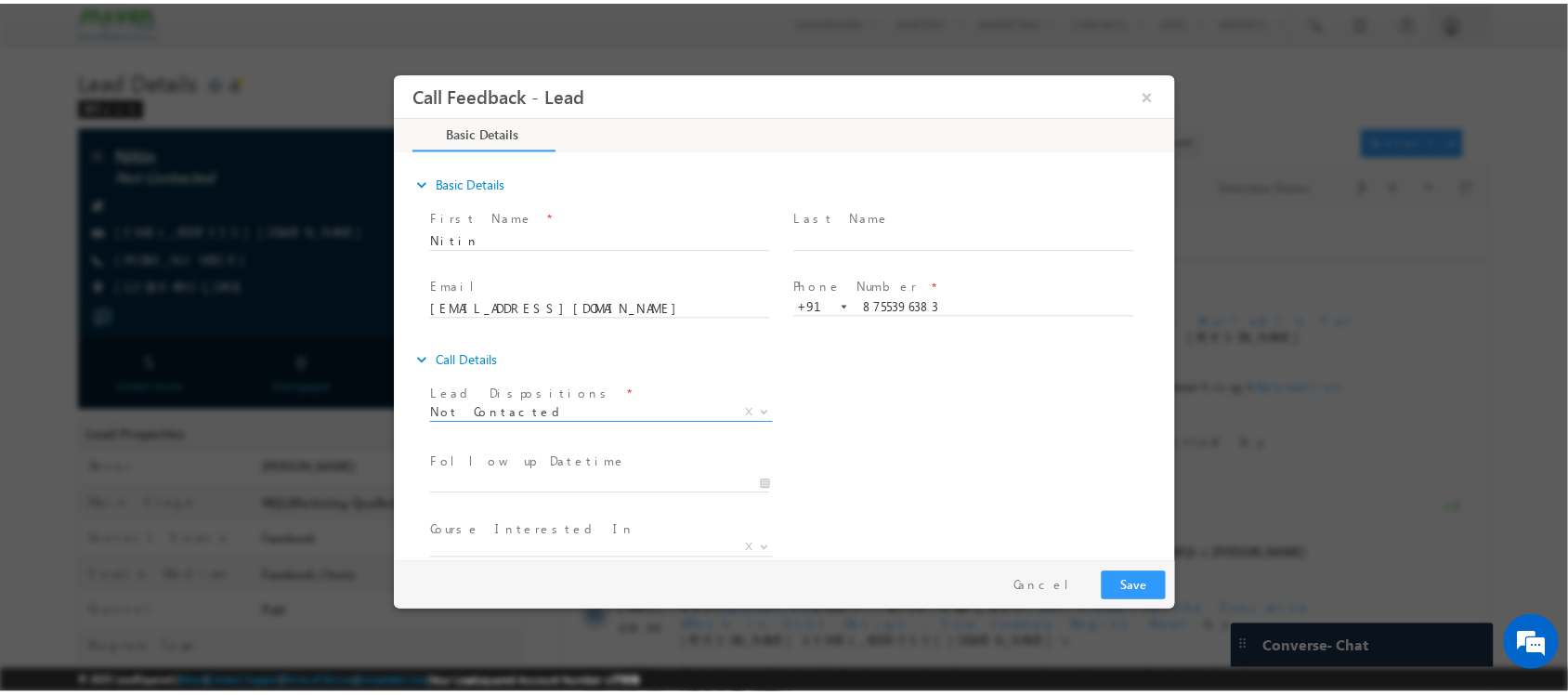
scroll to position [99, 0]
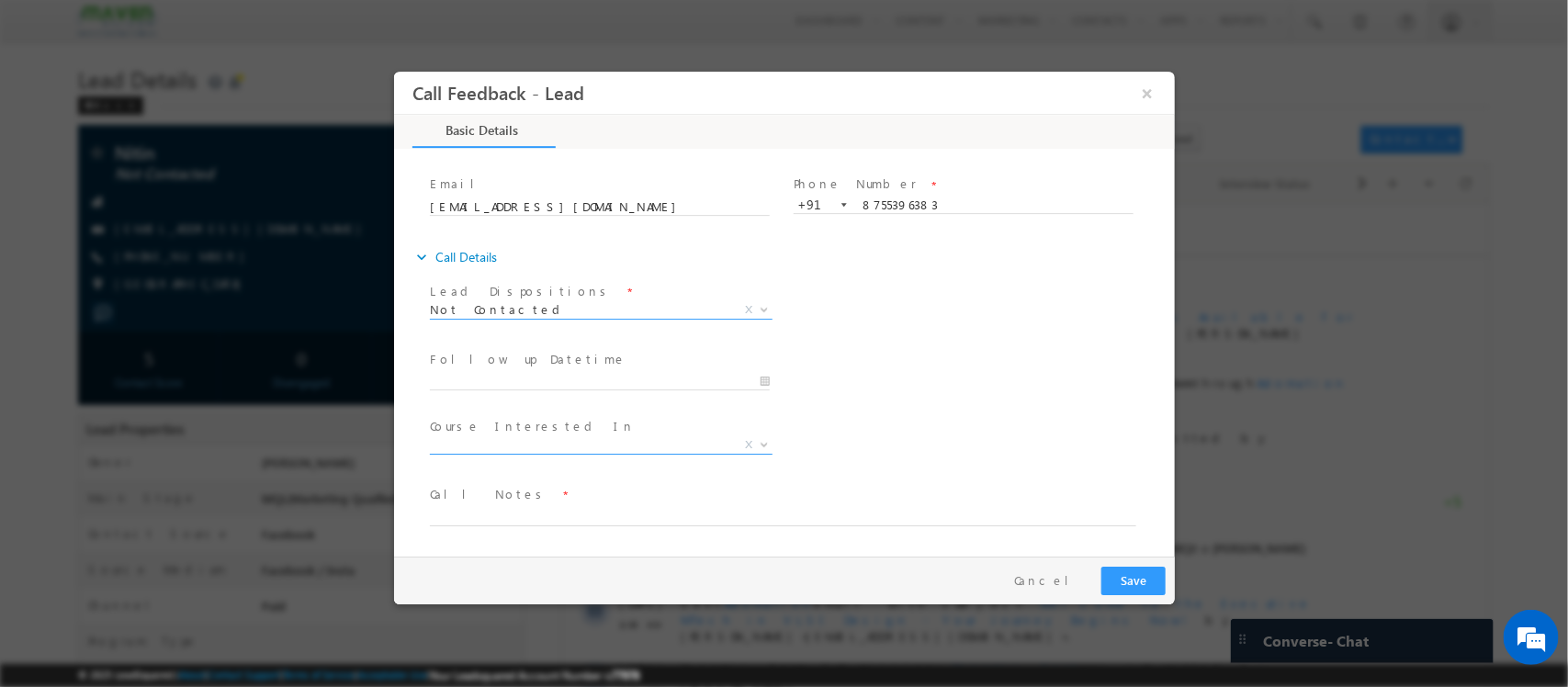
click at [578, 453] on span "X" at bounding box center [600, 449] width 342 height 19
click at [551, 503] on span "Call Notes *" at bounding box center [771, 495] width 686 height 21
click at [542, 511] on textarea at bounding box center [782, 516] width 706 height 22
type textarea "npu"
click at [1111, 580] on button "Save" at bounding box center [1132, 580] width 65 height 28
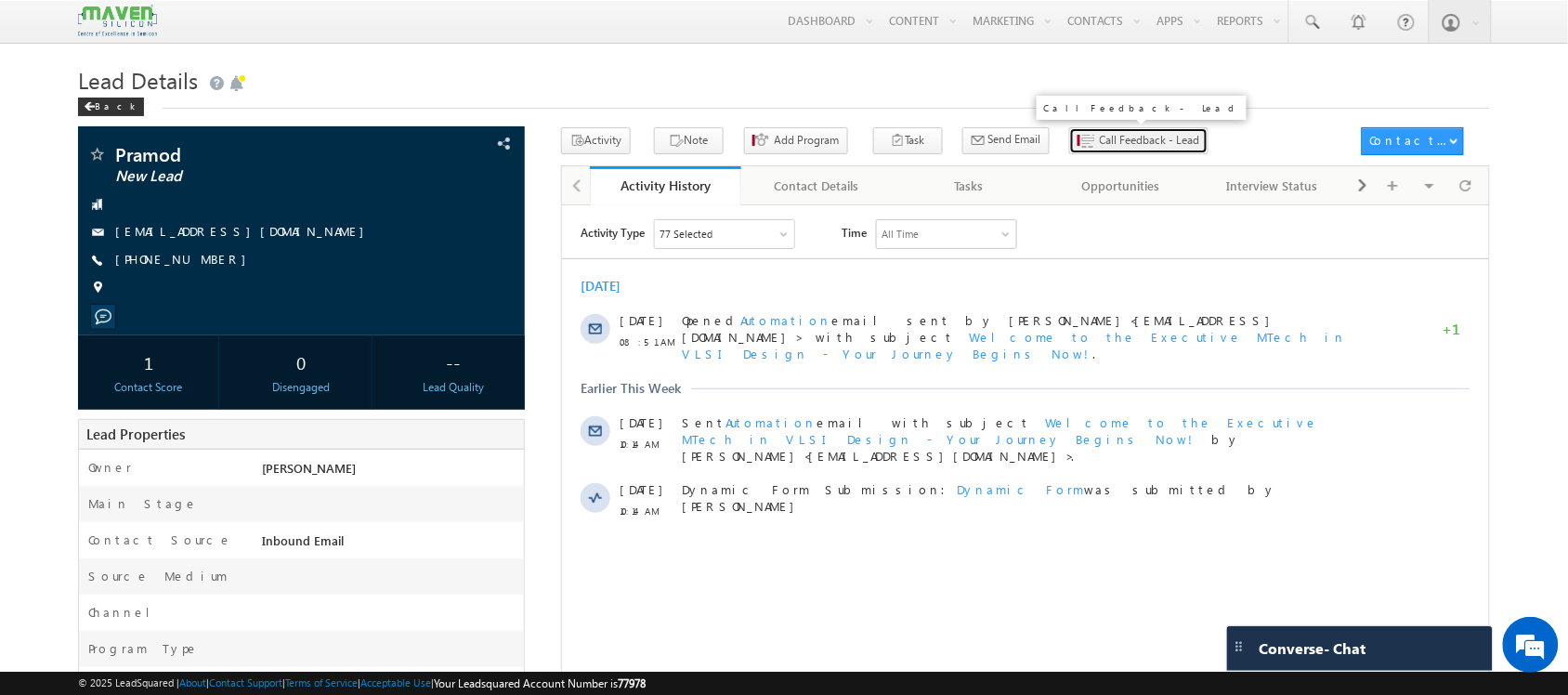
click at [1084, 152] on button "Call Feedback - Lead" at bounding box center [1138, 140] width 139 height 27
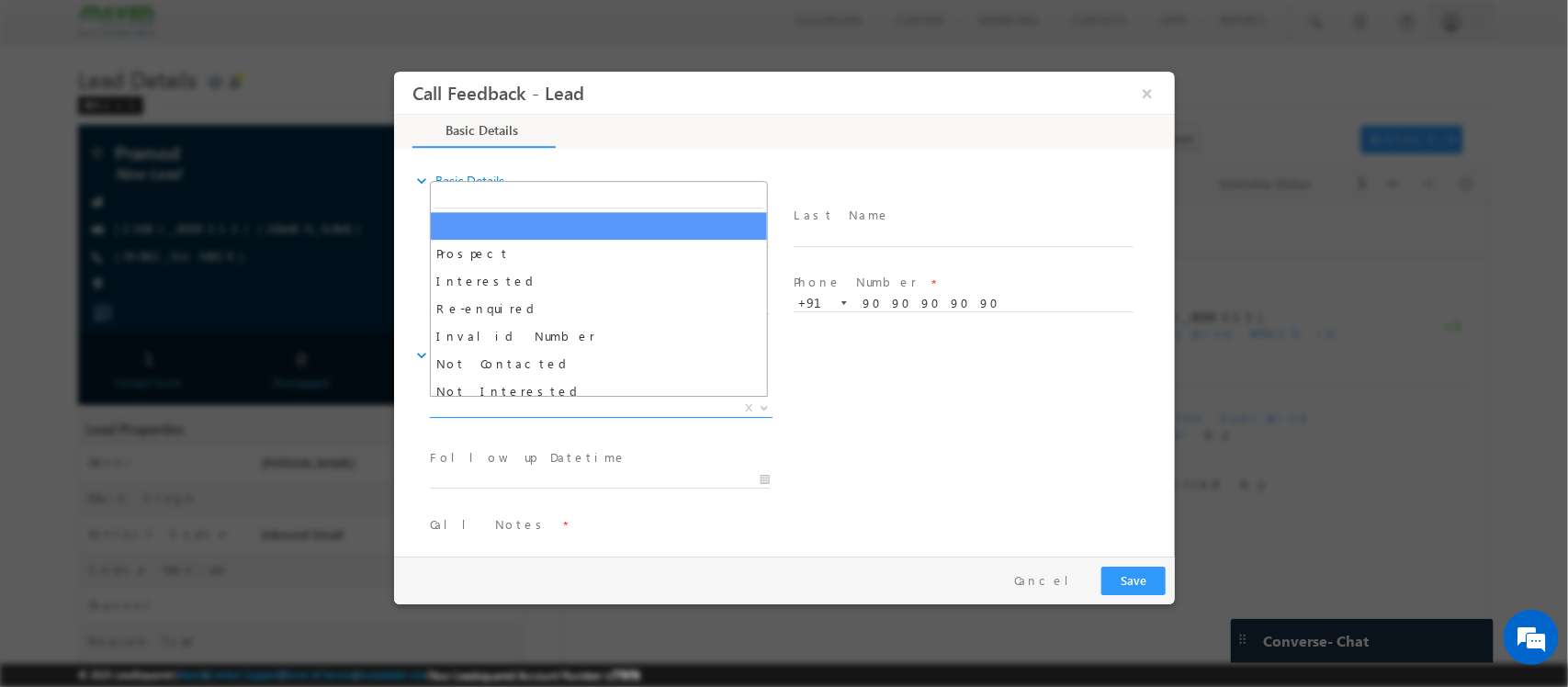
click at [597, 400] on span "X" at bounding box center [600, 408] width 342 height 19
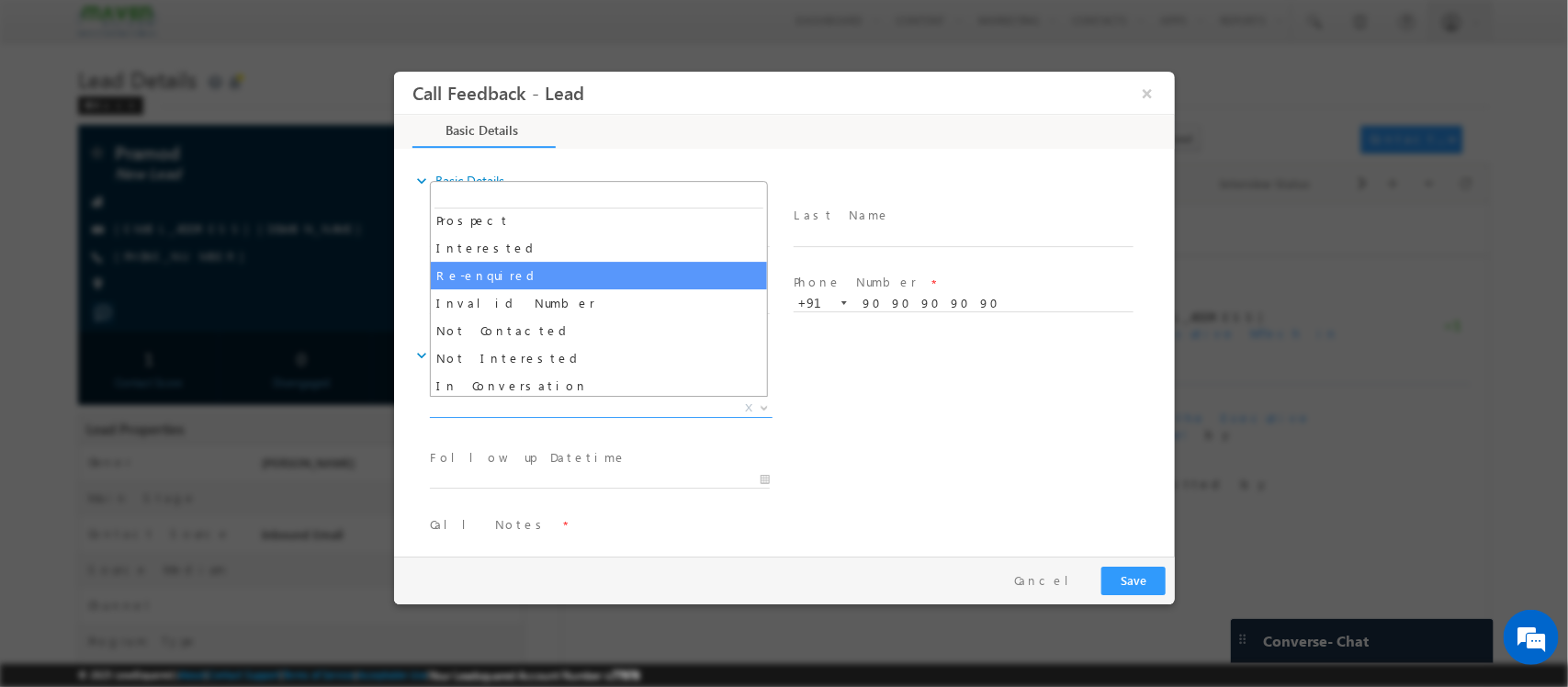
scroll to position [34, 0]
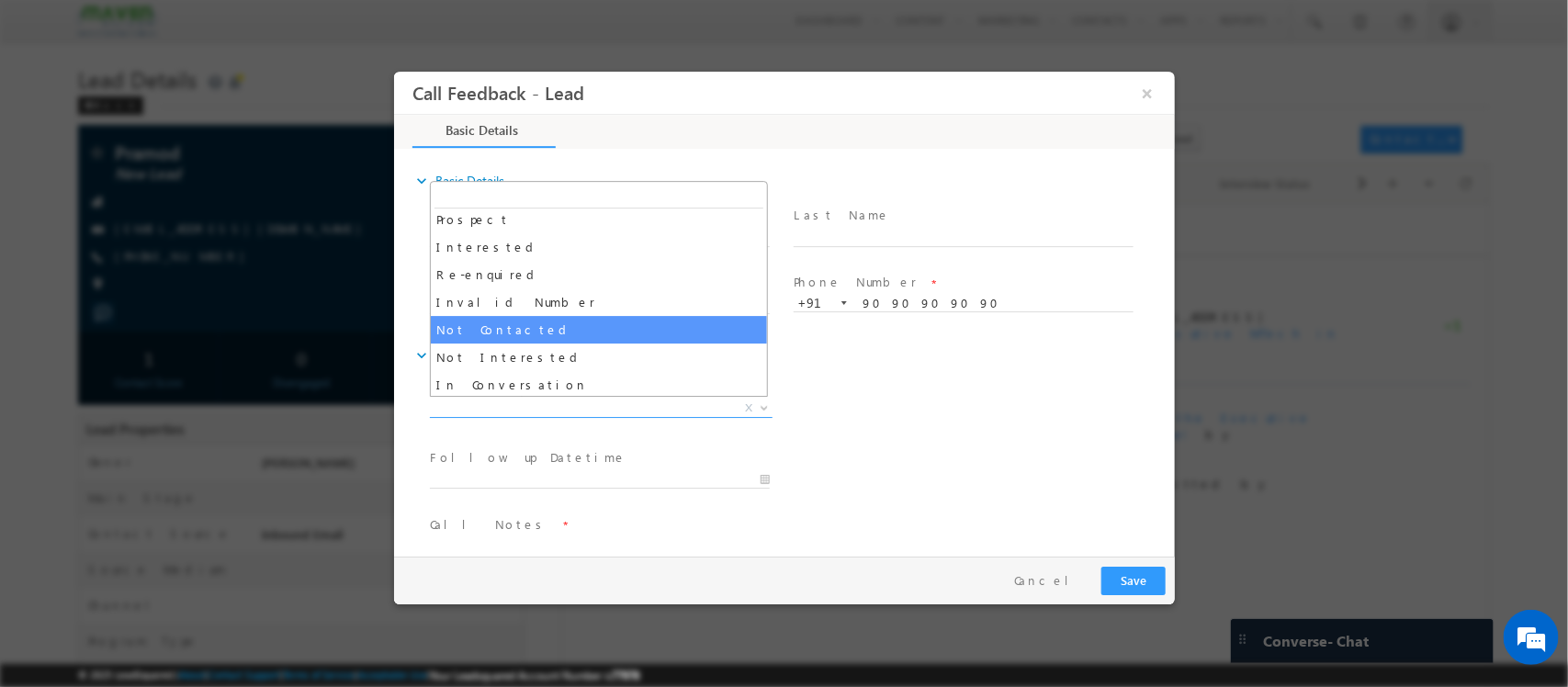
select select "Not Contacted"
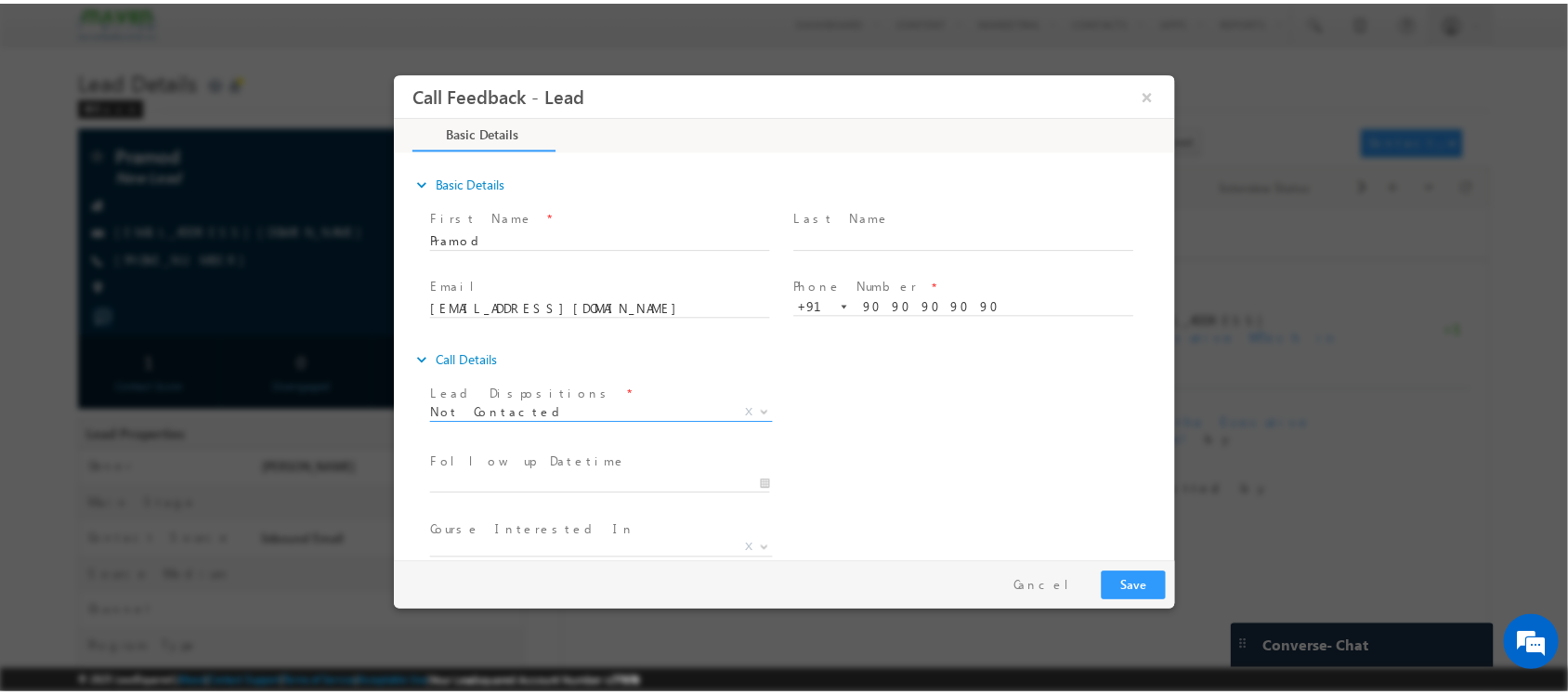
scroll to position [99, 0]
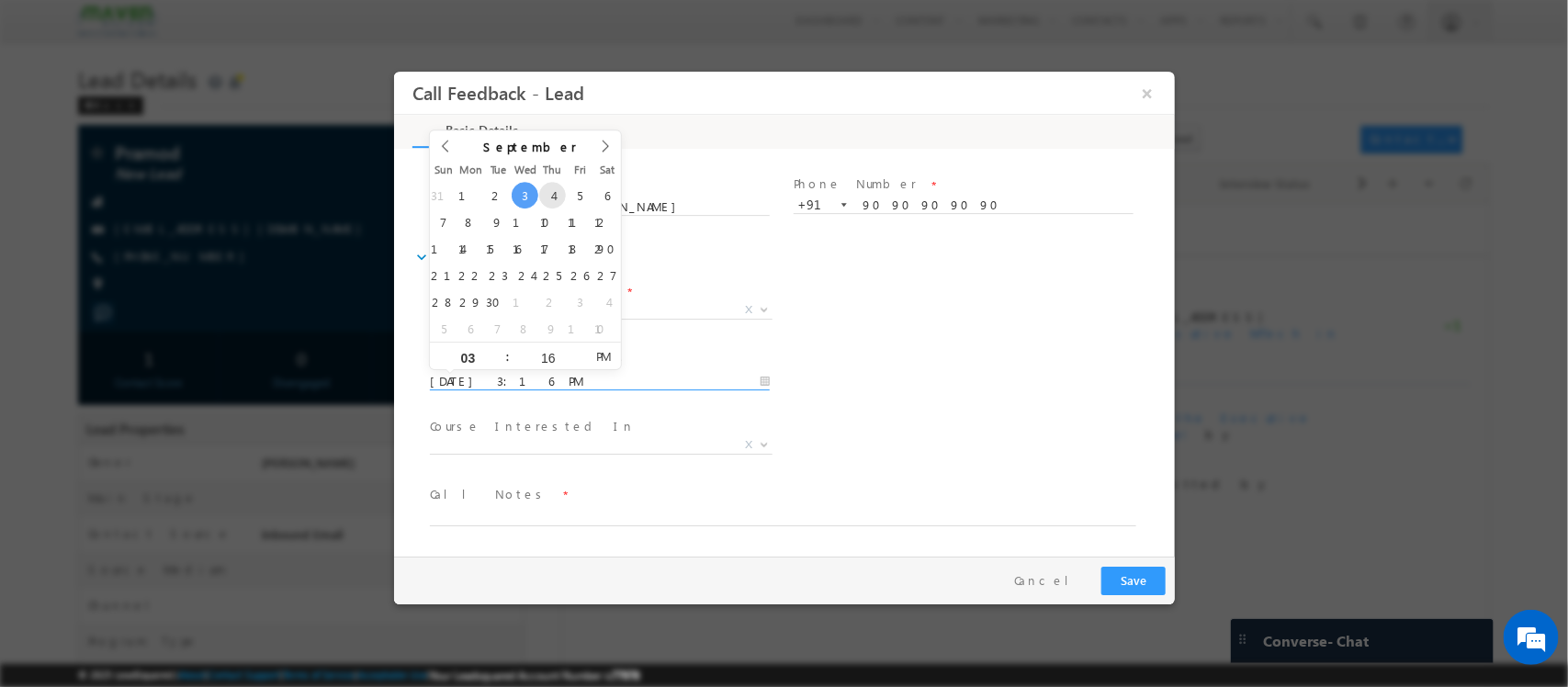
drag, startPoint x: 579, startPoint y: 376, endPoint x: 559, endPoint y: 190, distance: 187.1
click at [559, 190] on body "Call Feedback - Lead × Basic Details" at bounding box center [784, 313] width 781 height 483
type input "04/09/2025 3:16 PM"
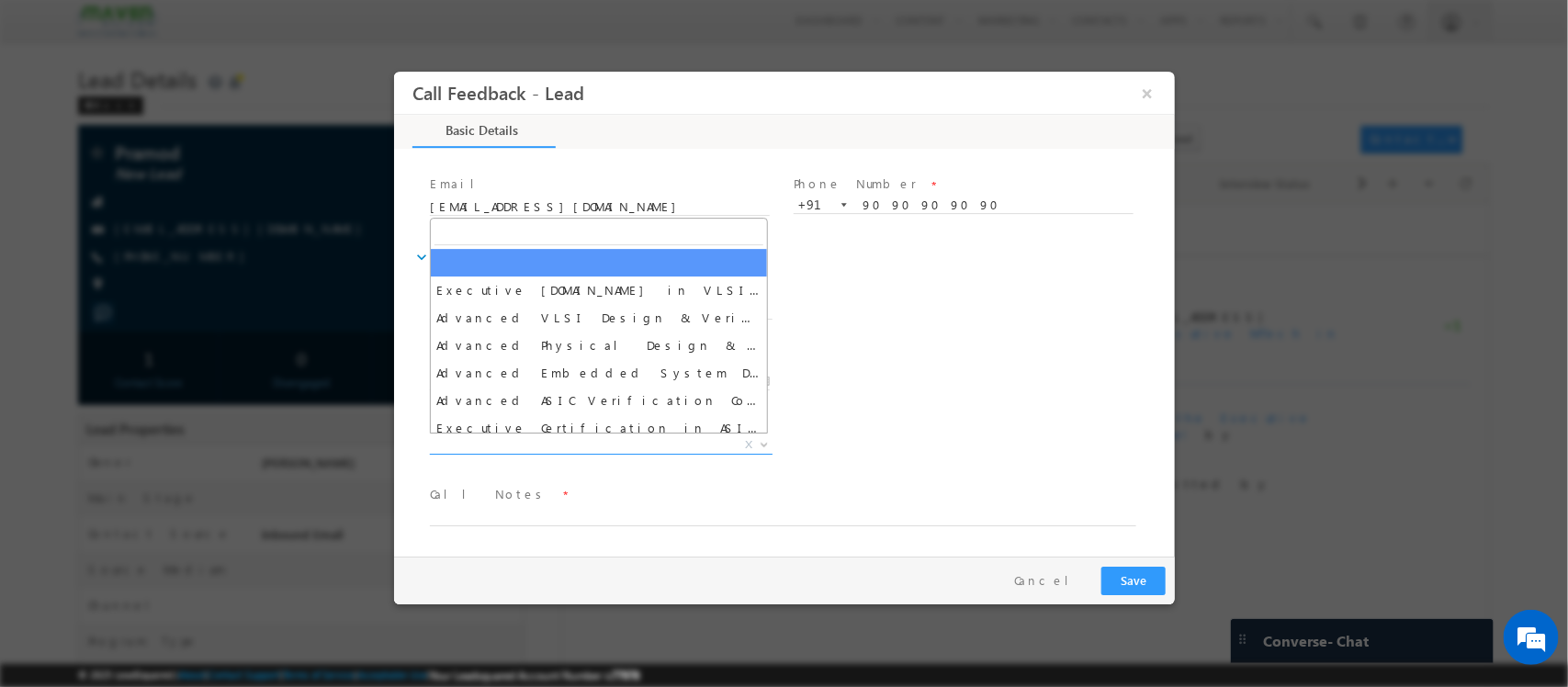
click at [597, 449] on span "X" at bounding box center [600, 446] width 342 height 19
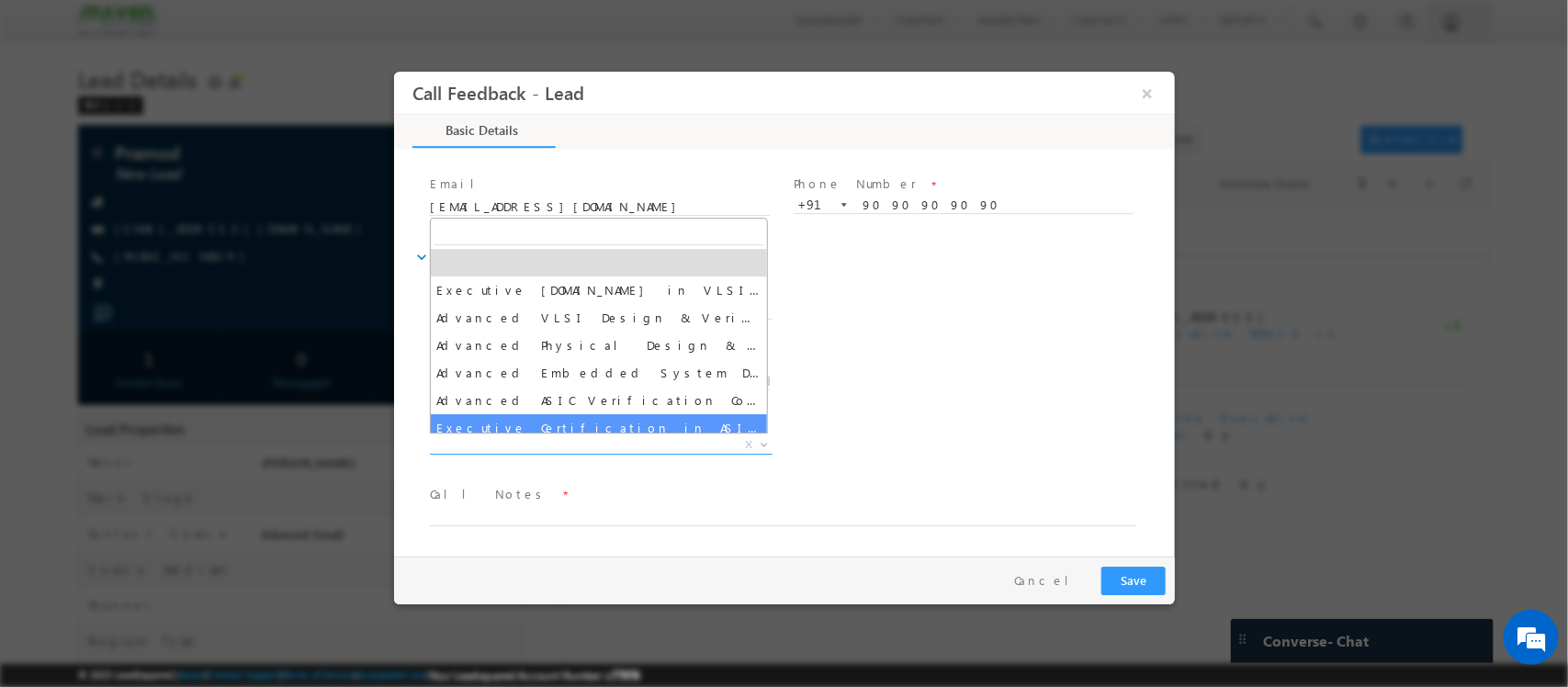
click at [572, 525] on span at bounding box center [771, 535] width 686 height 21
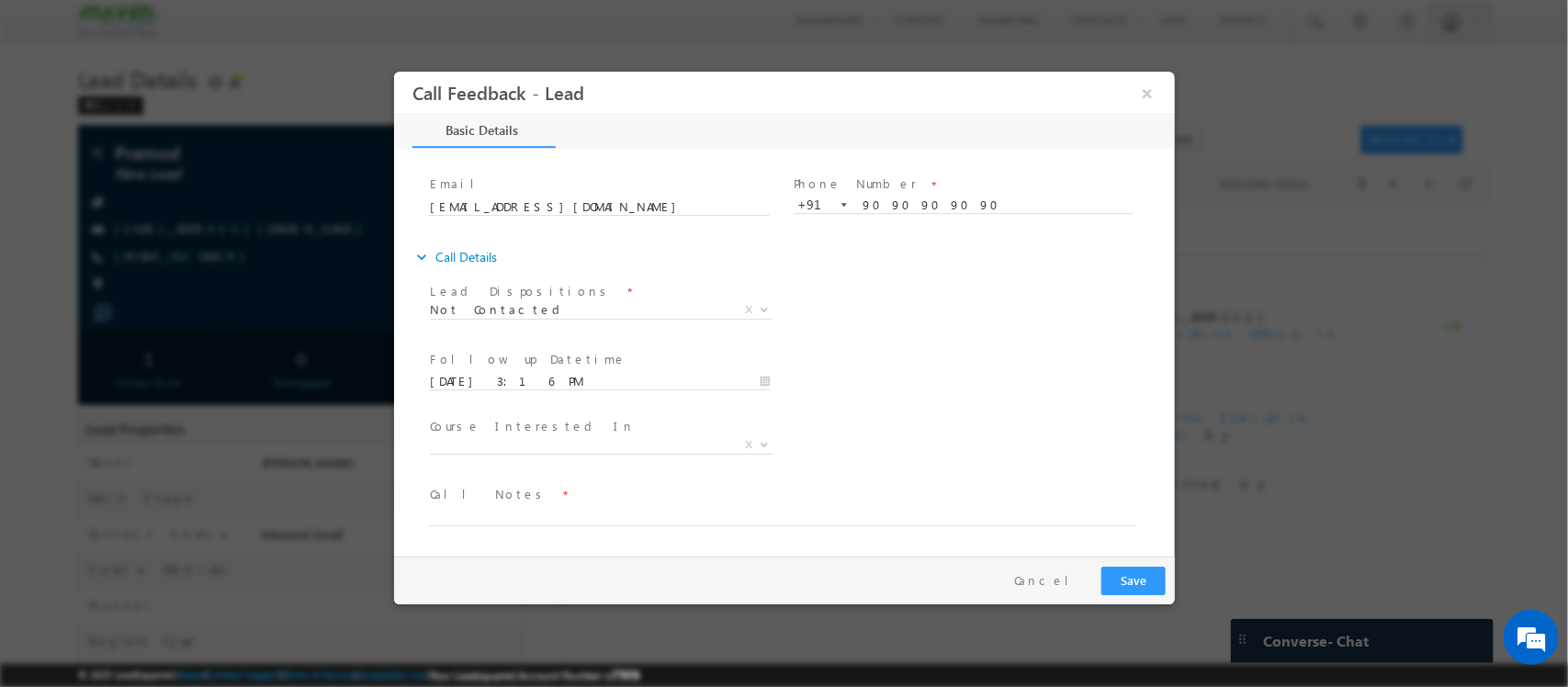
click at [545, 525] on span at bounding box center [771, 535] width 686 height 21
click at [512, 517] on textarea at bounding box center [782, 516] width 706 height 22
type textarea "NPU / Mail sent / dont have number"
drag, startPoint x: 1156, startPoint y: 577, endPoint x: 1316, endPoint y: 99, distance: 504.1
click at [1156, 577] on button "Save" at bounding box center [1132, 580] width 65 height 28
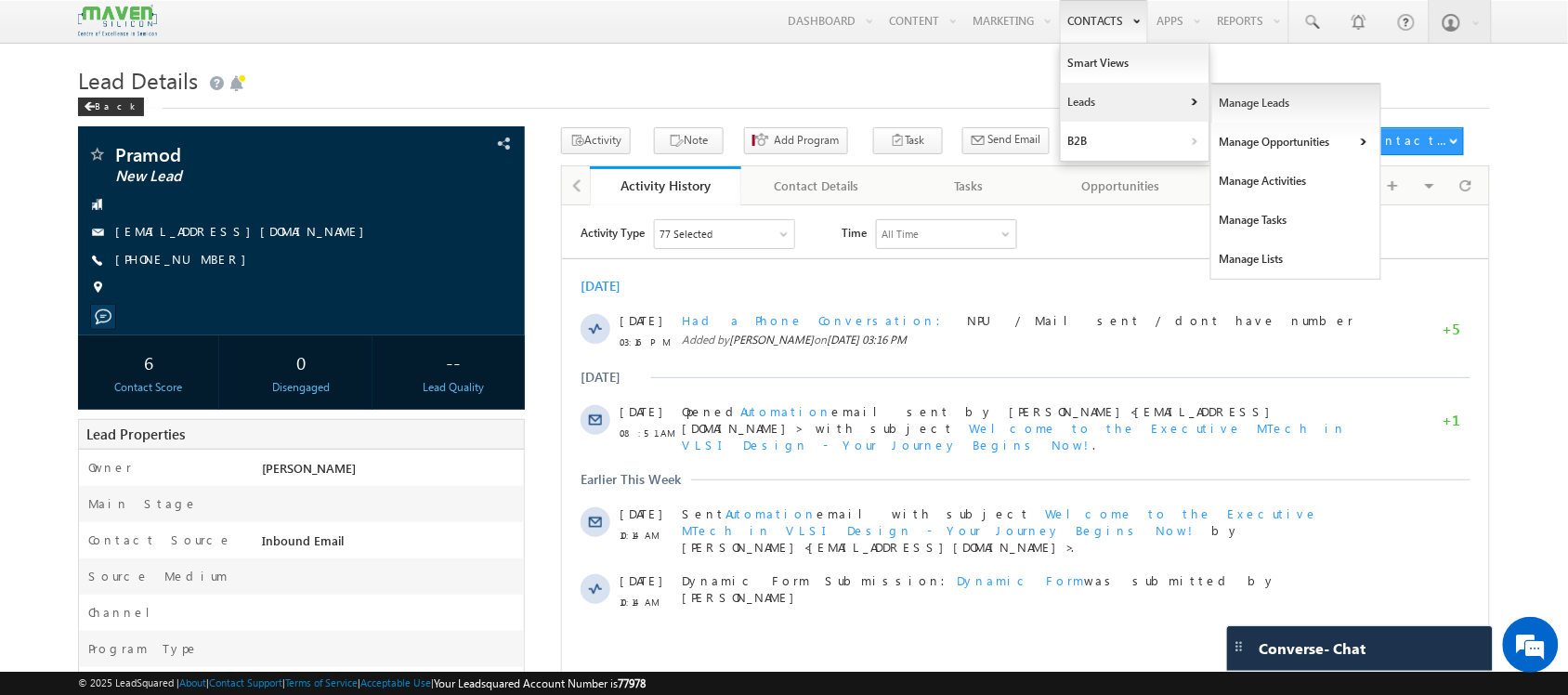
click at [1229, 105] on link "Manage Leads" at bounding box center [1295, 102] width 170 height 39
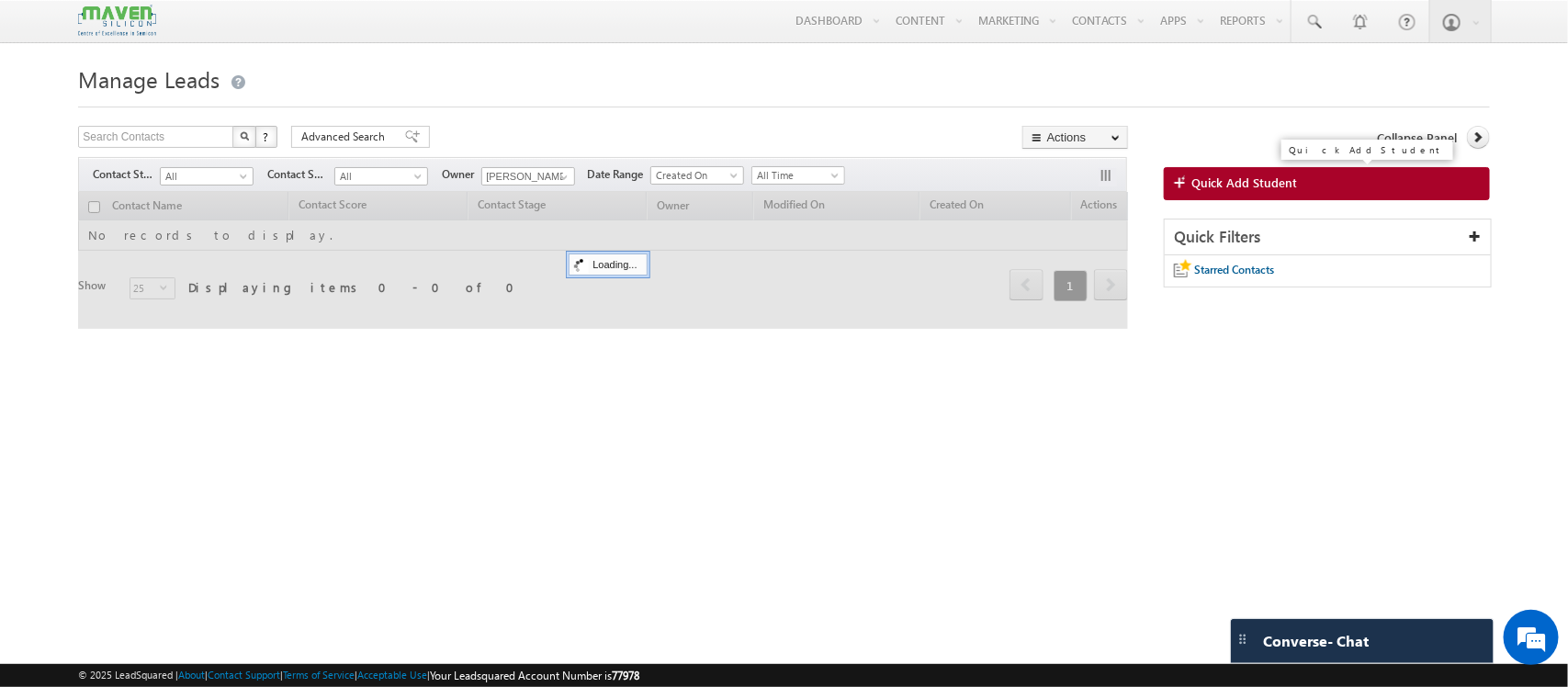
click at [1279, 180] on span "Quick Add Student" at bounding box center [1244, 183] width 106 height 17
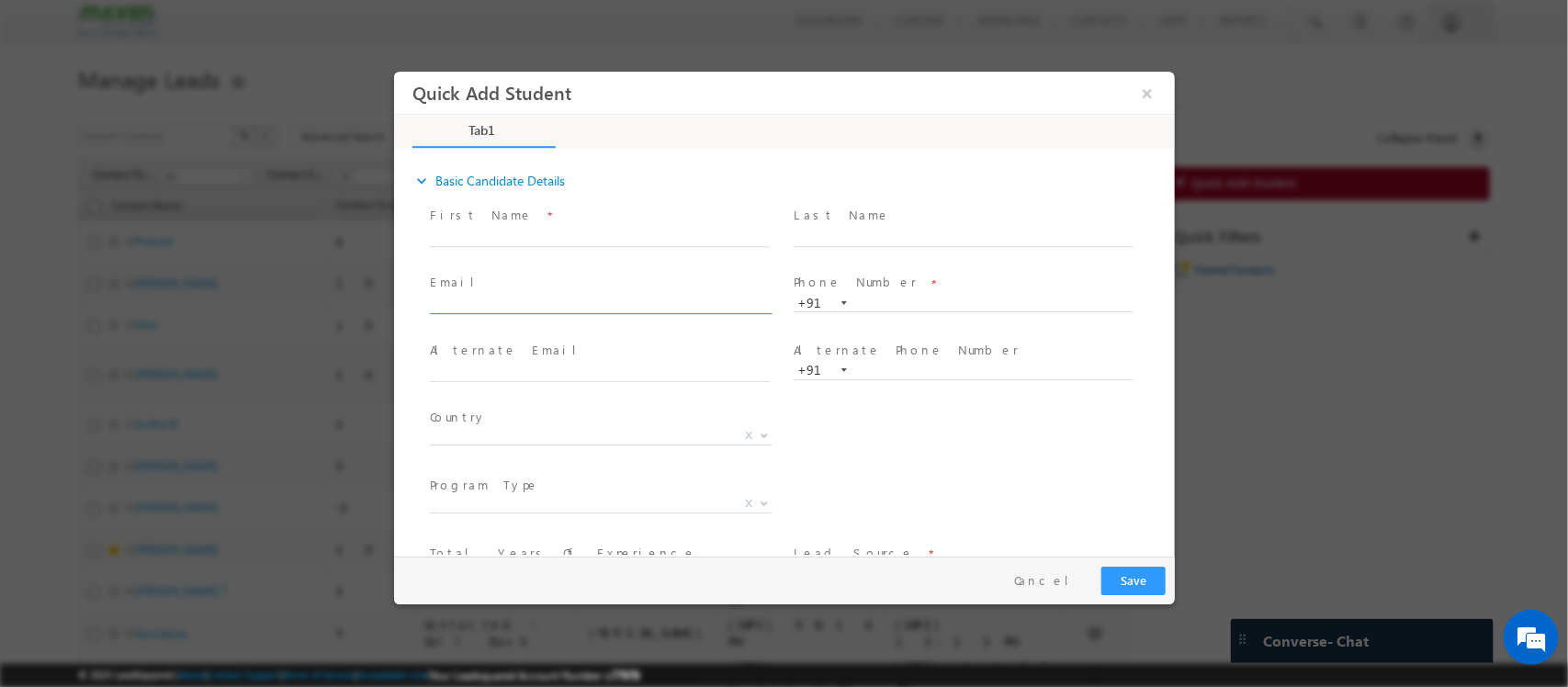
click input "text"
type input "[EMAIL_ADDRESS][DOMAIN_NAME]"
click at [595, 236] on input "text" at bounding box center [599, 238] width 340 height 19
paste input "9663063905"
type input "9663063905"
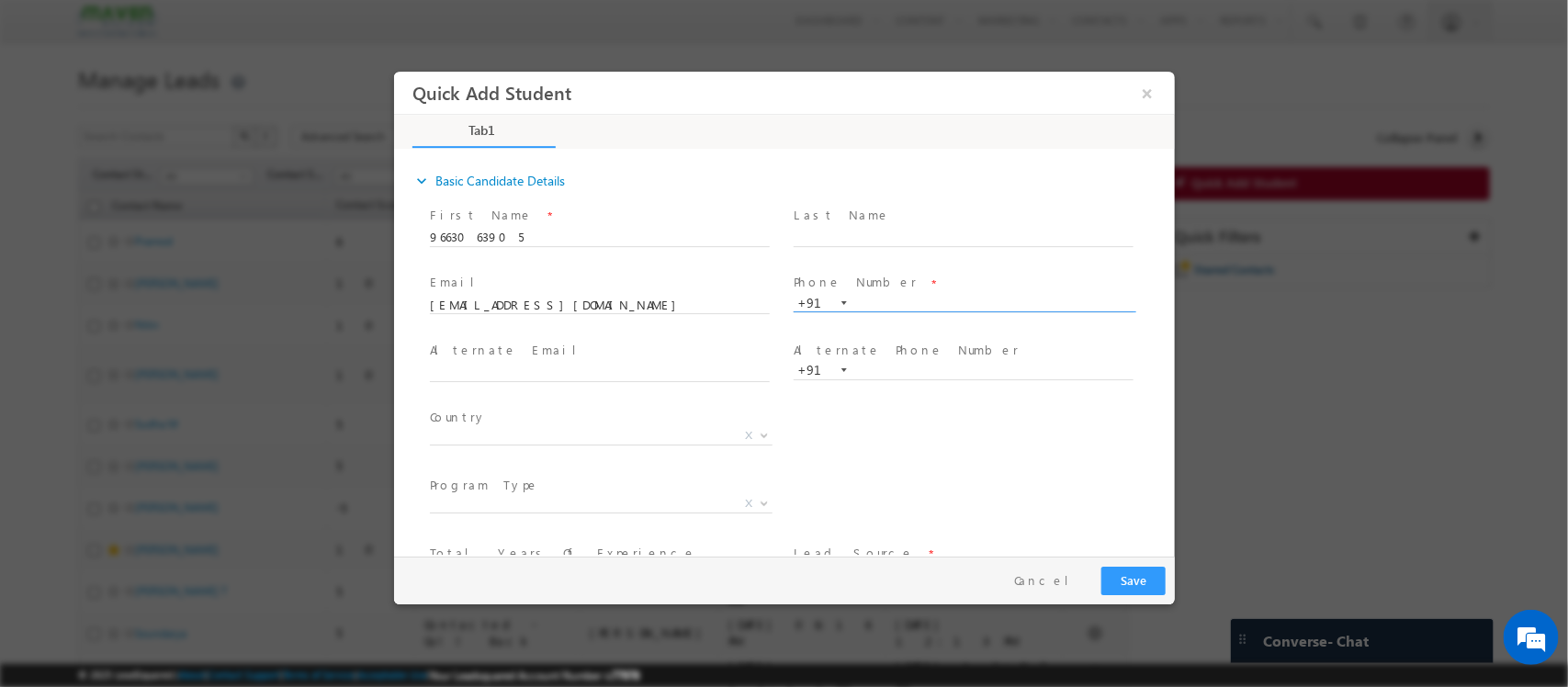
click at [858, 299] on input "text" at bounding box center [963, 303] width 340 height 19
paste input "9663063905"
type input "9663063905"
click at [573, 232] on input "9663063905" at bounding box center [599, 238] width 340 height 19
type input "9"
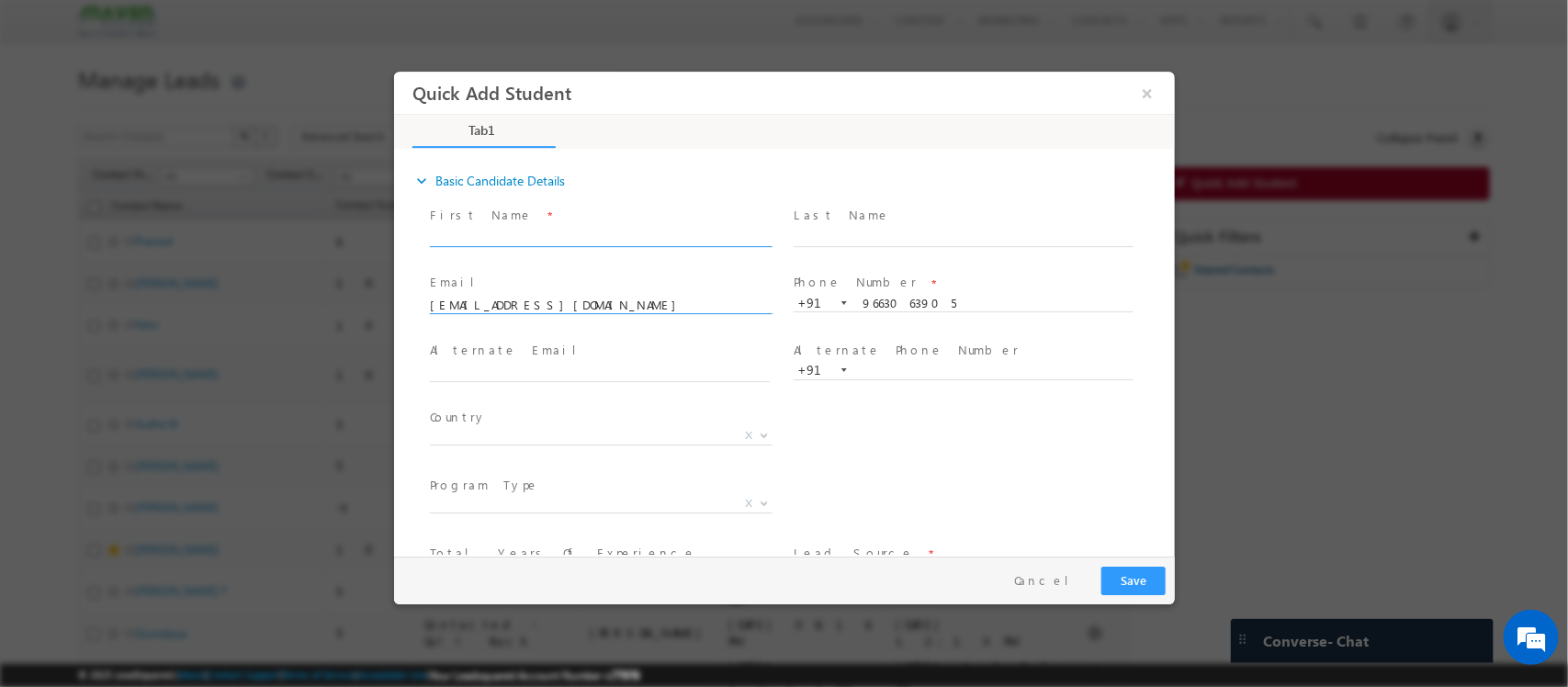
paste input "[PERSON_NAME]"
type input "[PERSON_NAME]"
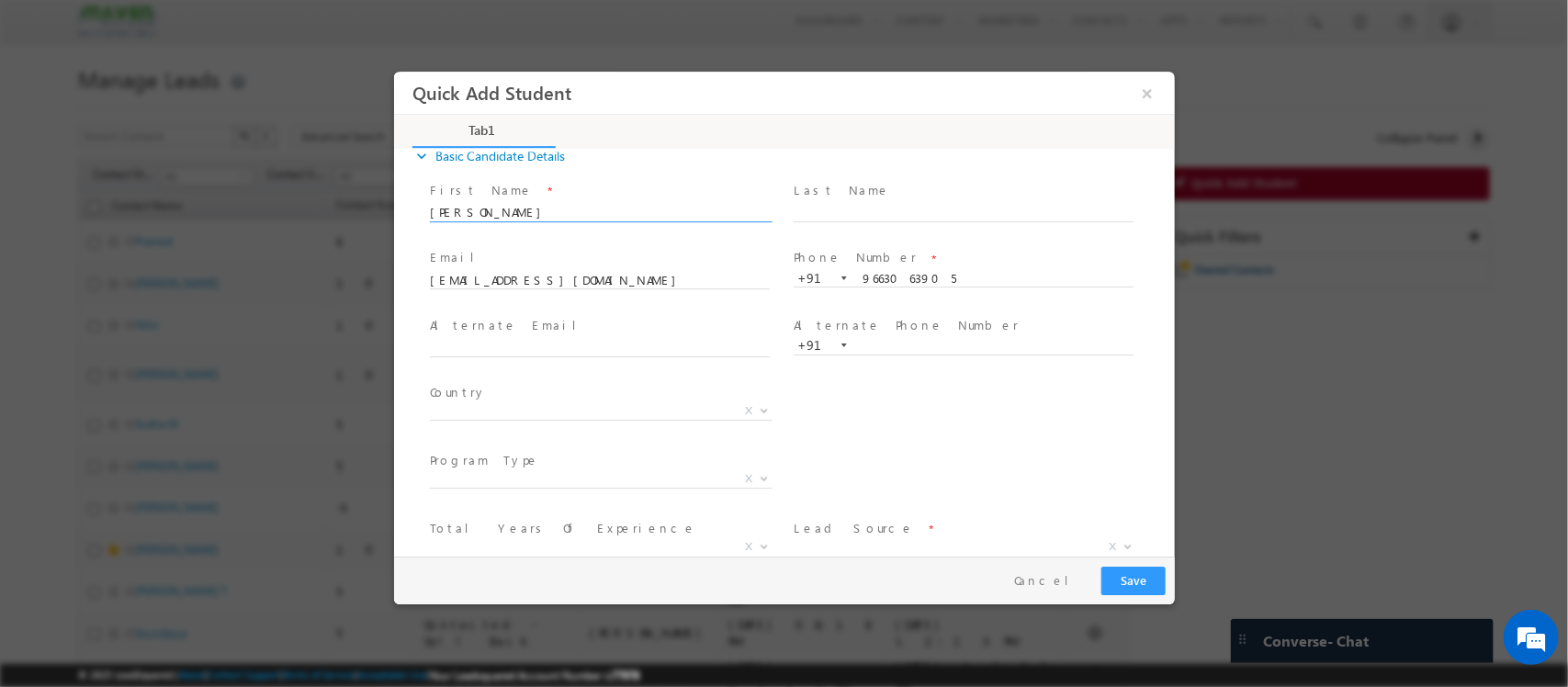
scroll to position [127, 0]
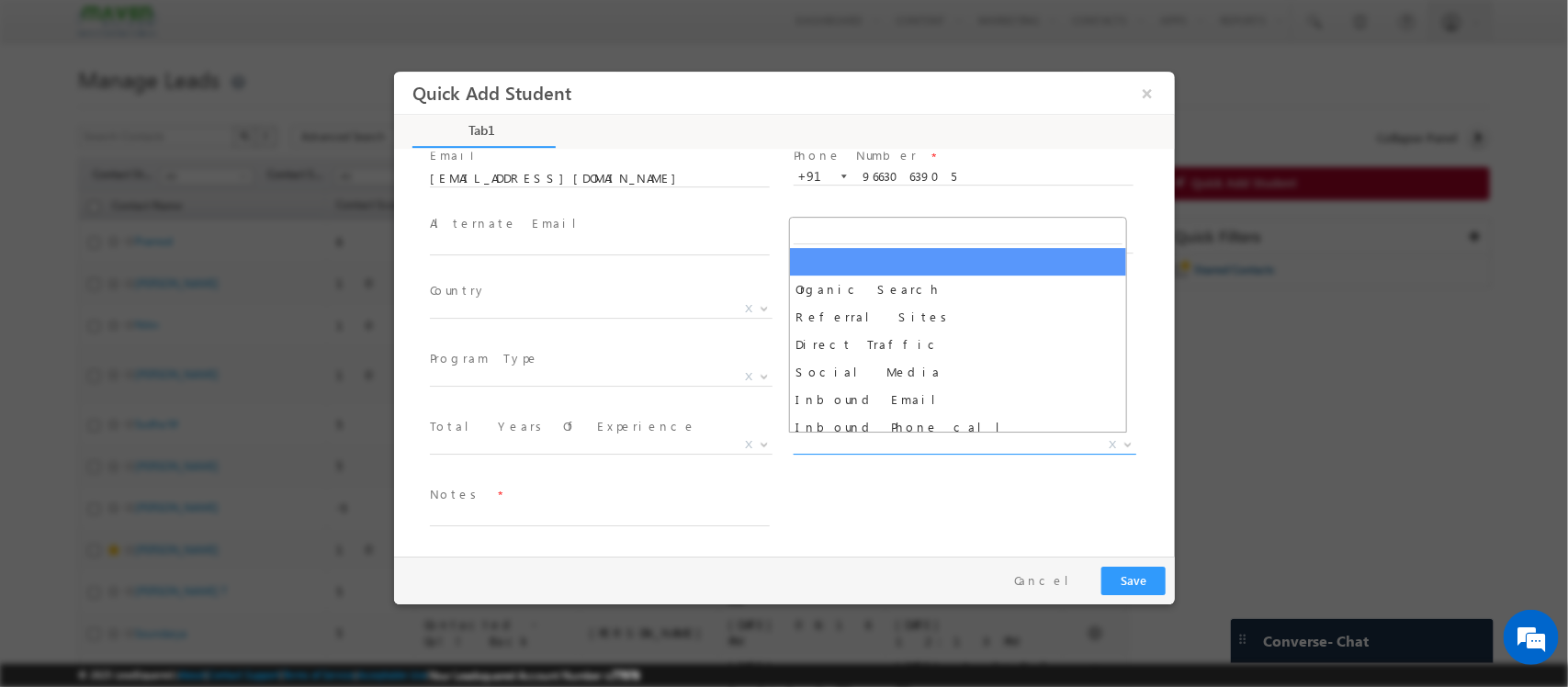
click at [866, 442] on span "X" at bounding box center [964, 446] width 342 height 19
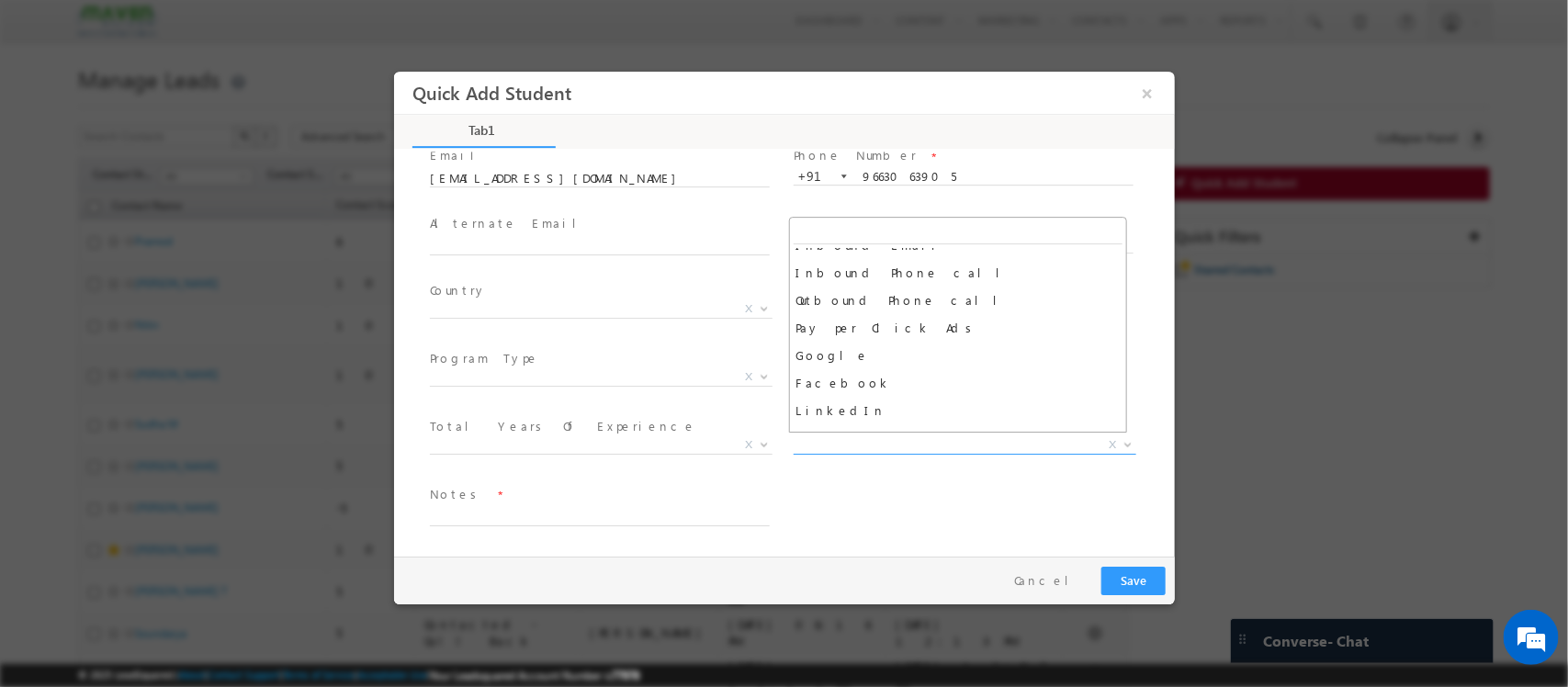
scroll to position [156, 0]
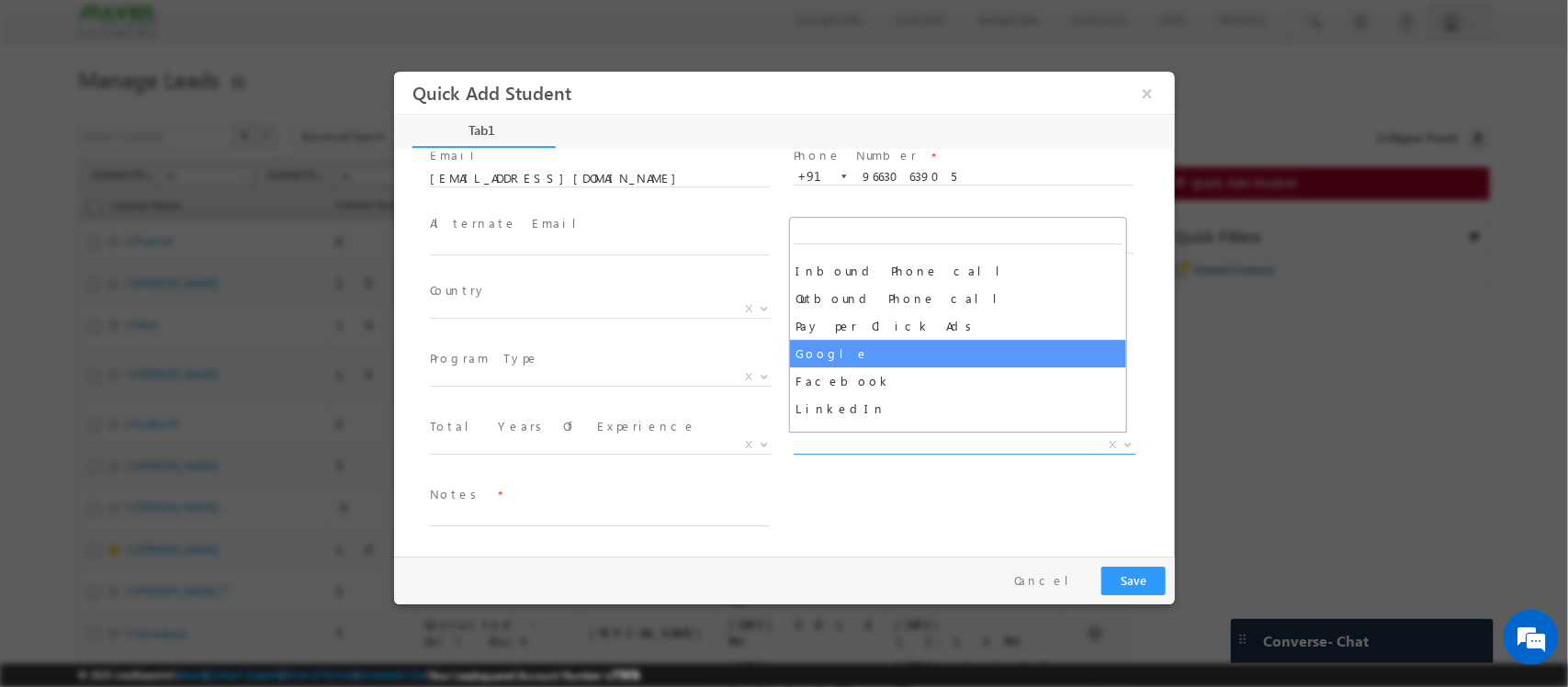
select select "Google"
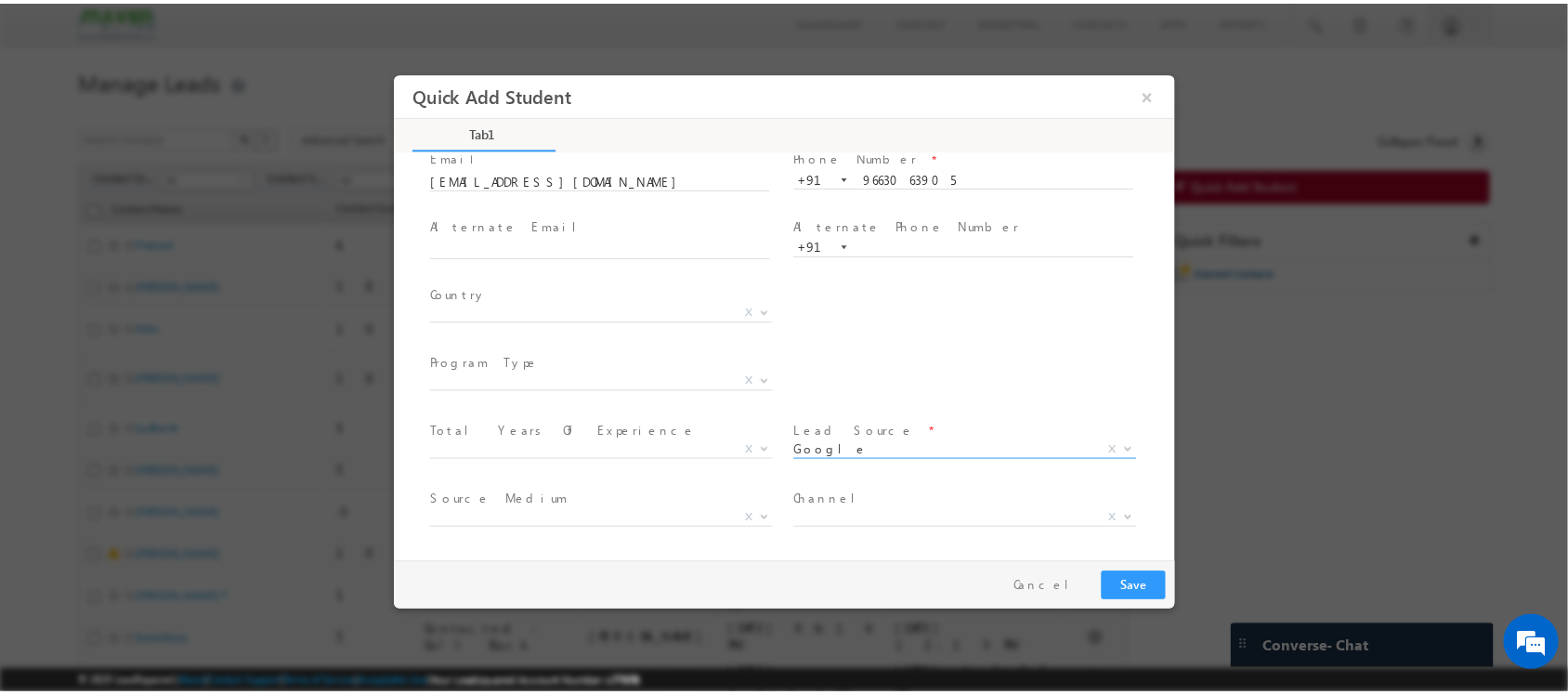
scroll to position [196, 0]
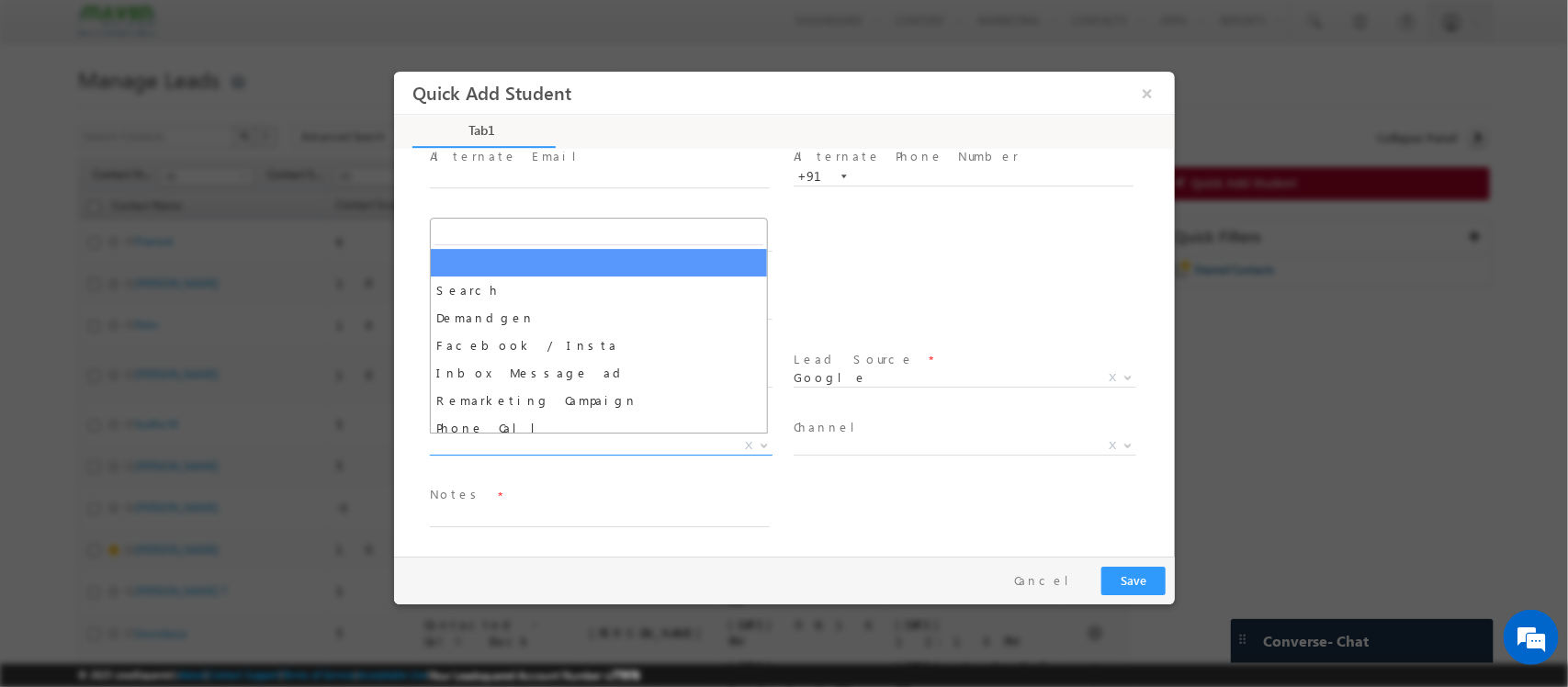
click at [598, 452] on span "Search Demandgen Facebook / Insta Inbox Message ad Remarketing Campaign Phone C…" at bounding box center [606, 449] width 356 height 22
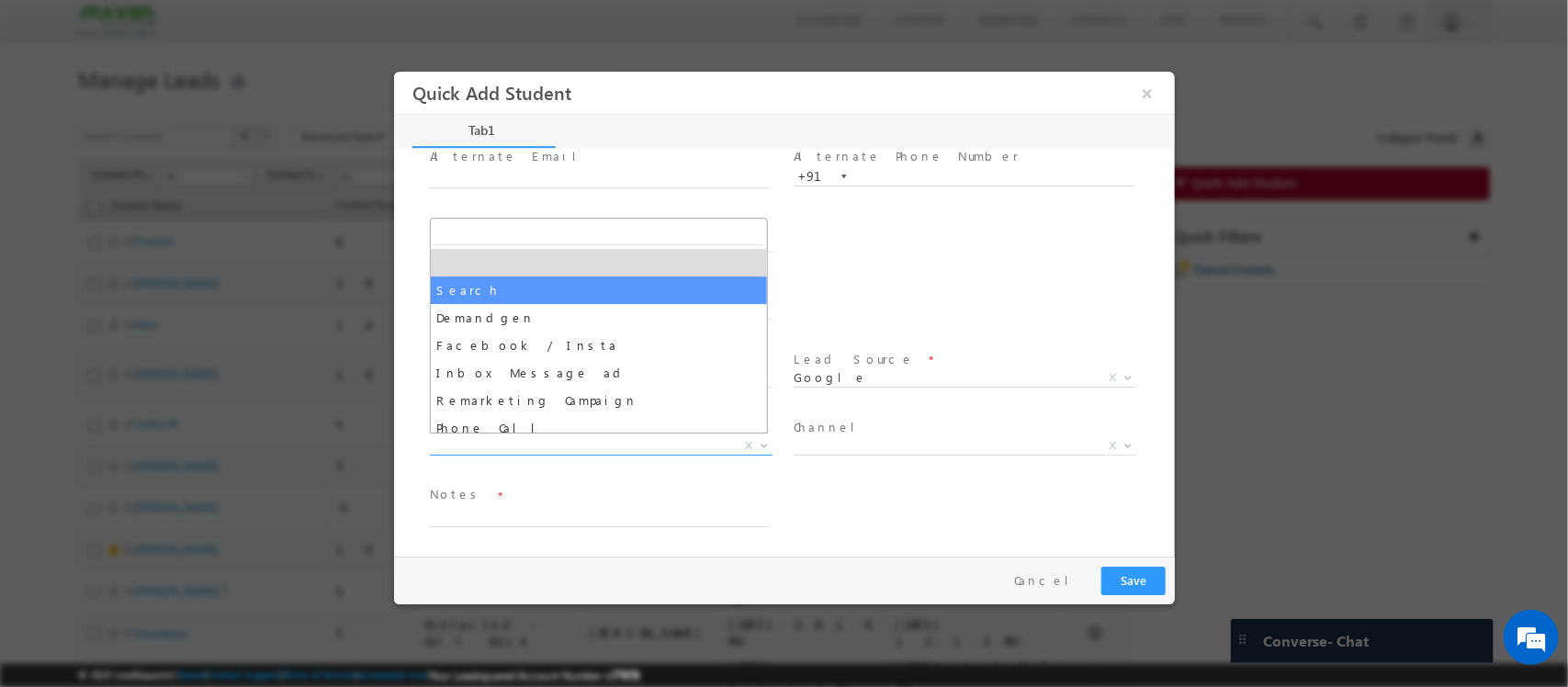
select select "Search"
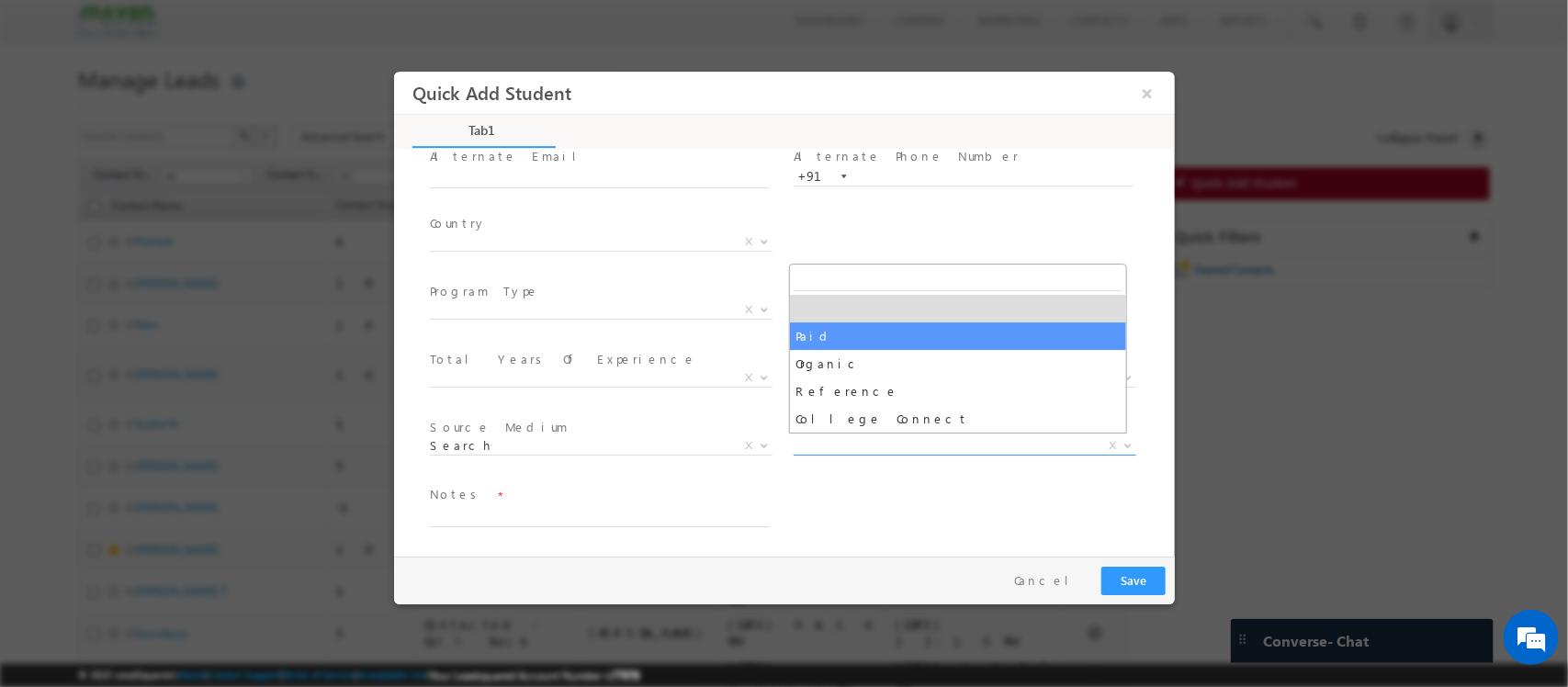
drag, startPoint x: 850, startPoint y: 445, endPoint x: 862, endPoint y: 328, distance: 117.6
select select "Paid"
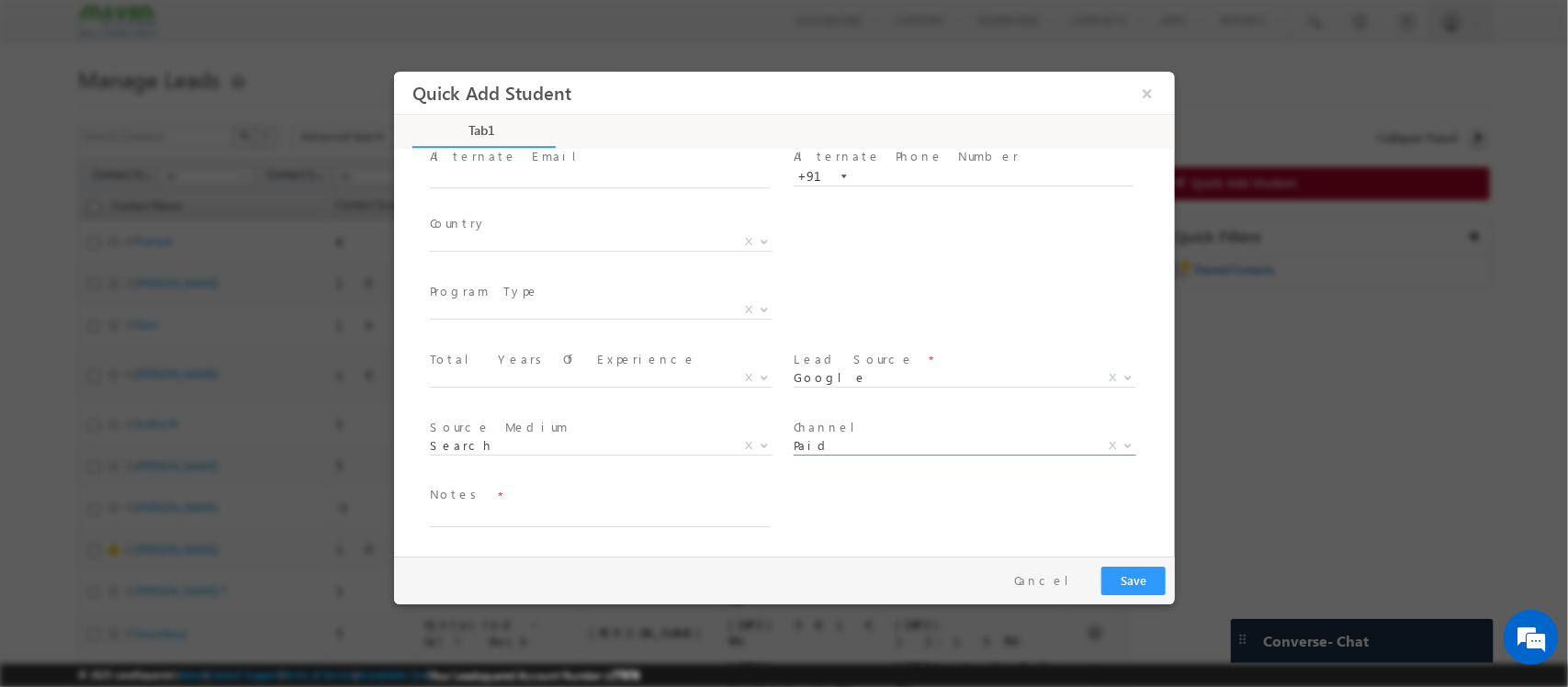
click at [862, 328] on div "City * X Others x Program Type * Long Term Short Term X" at bounding box center [799, 312] width 749 height 68
drag, startPoint x: 577, startPoint y: 534, endPoint x: 546, endPoint y: 503, distance: 43.8
click at [546, 508] on span at bounding box center [606, 518] width 356 height 21
click at [546, 506] on textarea at bounding box center [599, 517] width 340 height 22
type textarea "Sheet - added in LS / [PERSON_NAME] / KA"
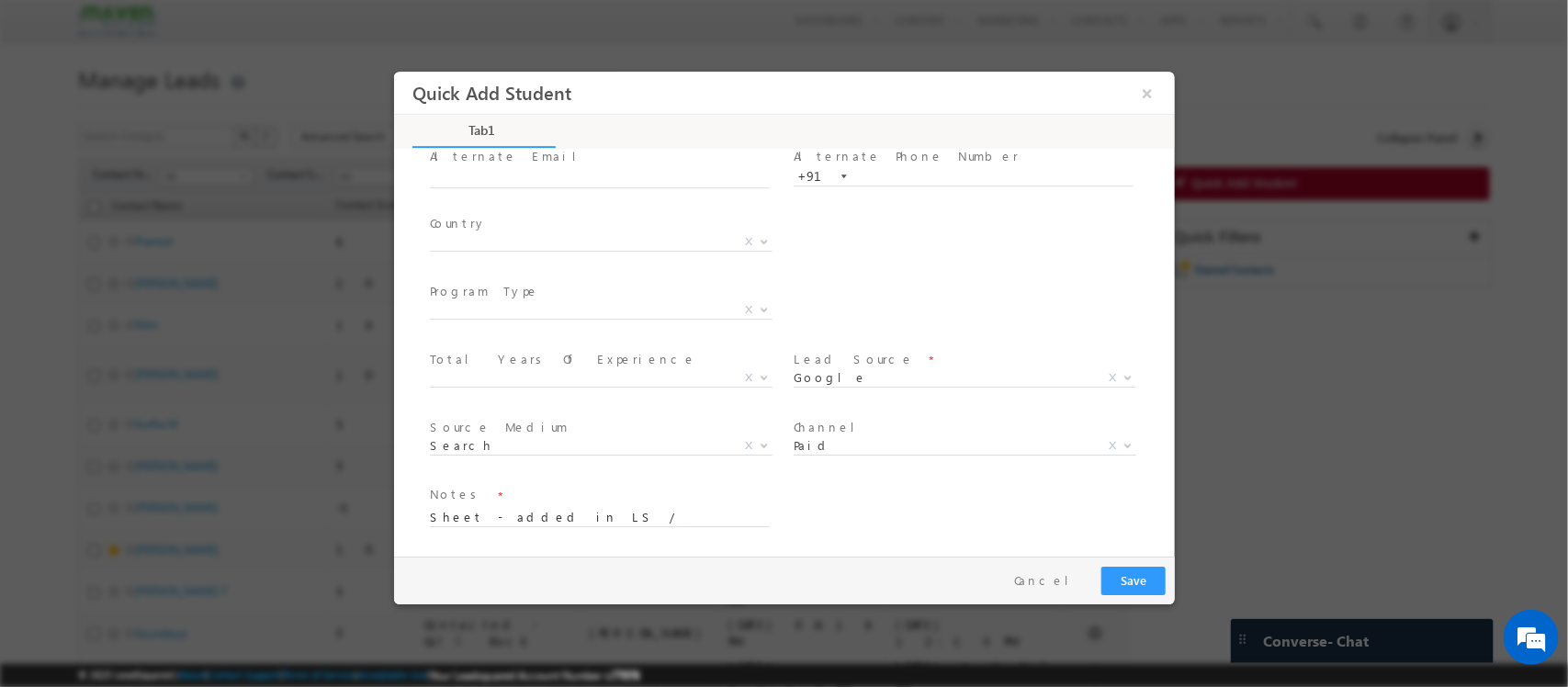
click at [1119, 563] on div "Pay & Save Save Cancel" at bounding box center [788, 580] width 790 height 48
click at [1124, 572] on button "Save" at bounding box center [1132, 580] width 65 height 28
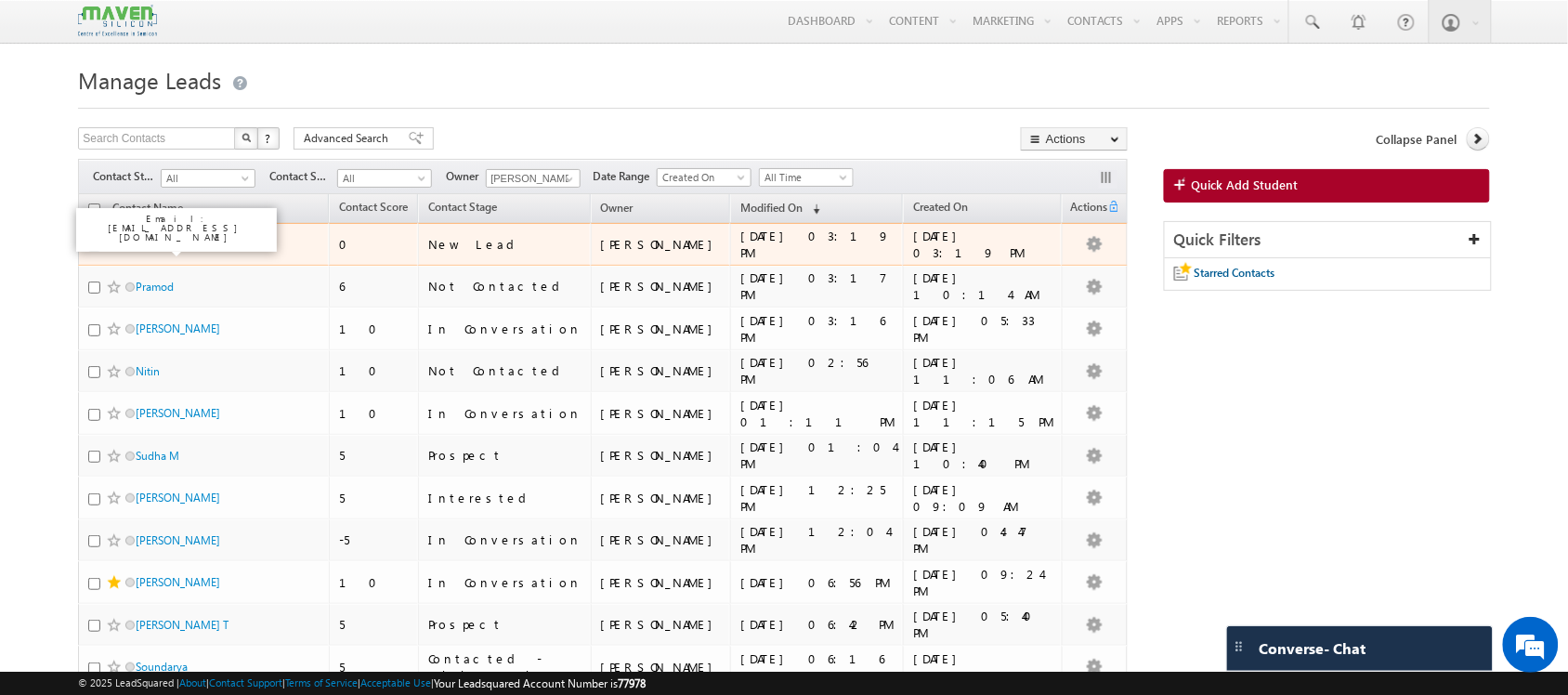
click at [147, 244] on link "[PERSON_NAME]" at bounding box center [178, 244] width 84 height 14
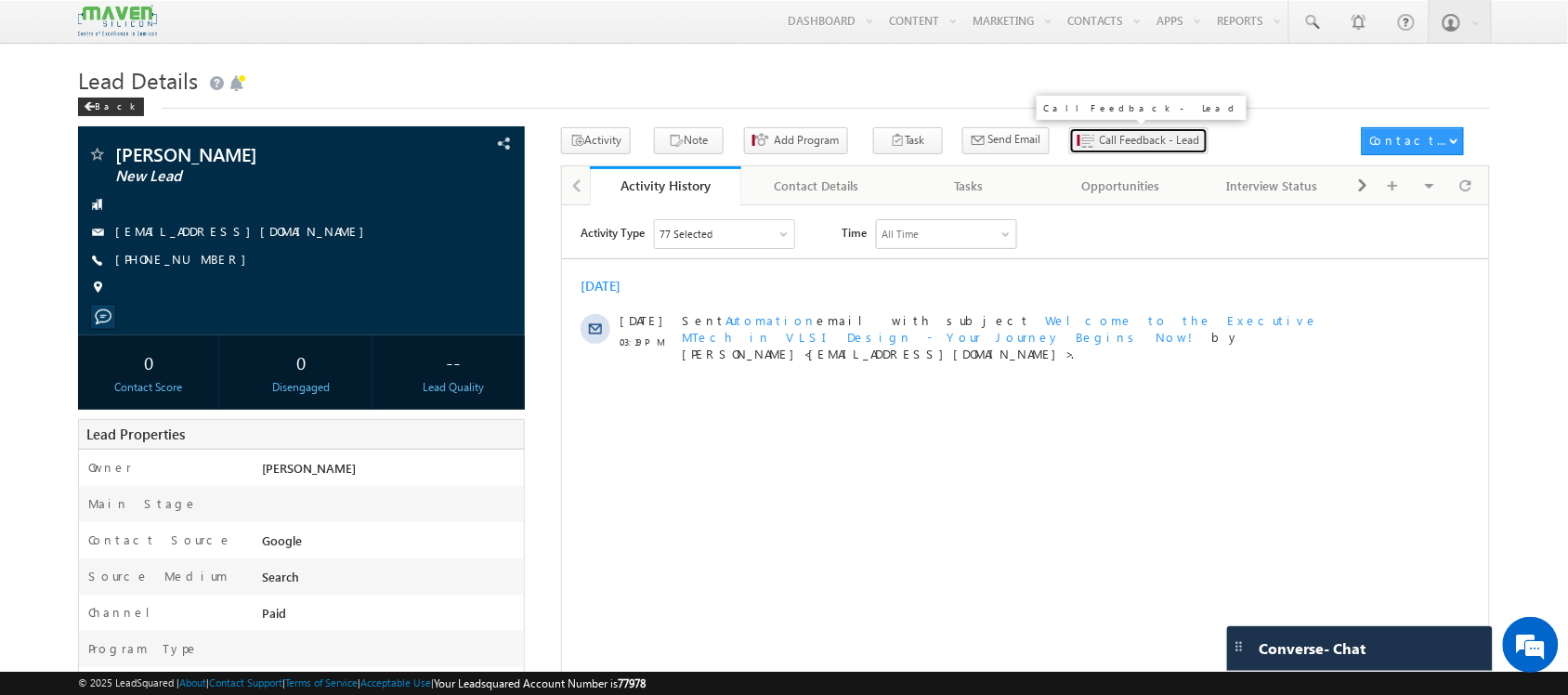
click at [1100, 137] on span "Call Feedback - Lead" at bounding box center [1149, 140] width 100 height 17
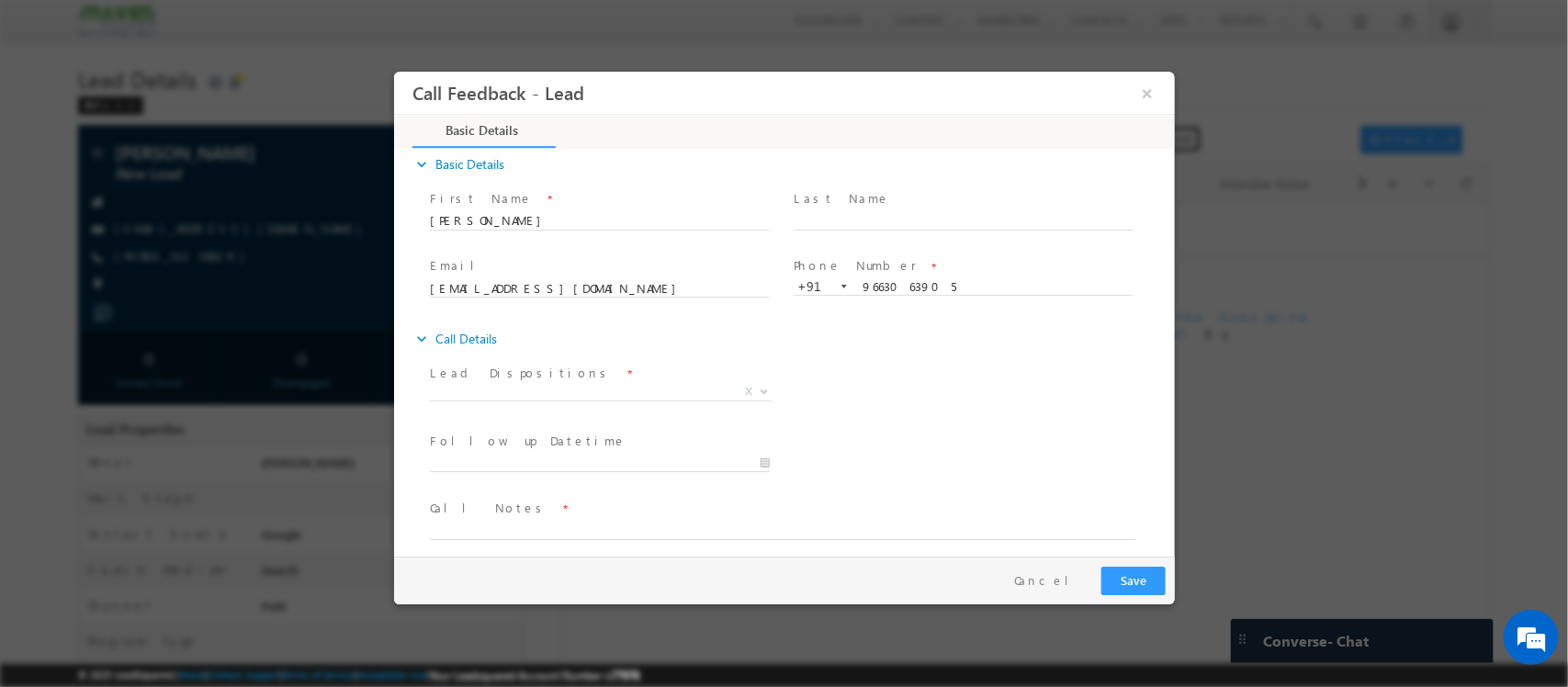
scroll to position [19, 0]
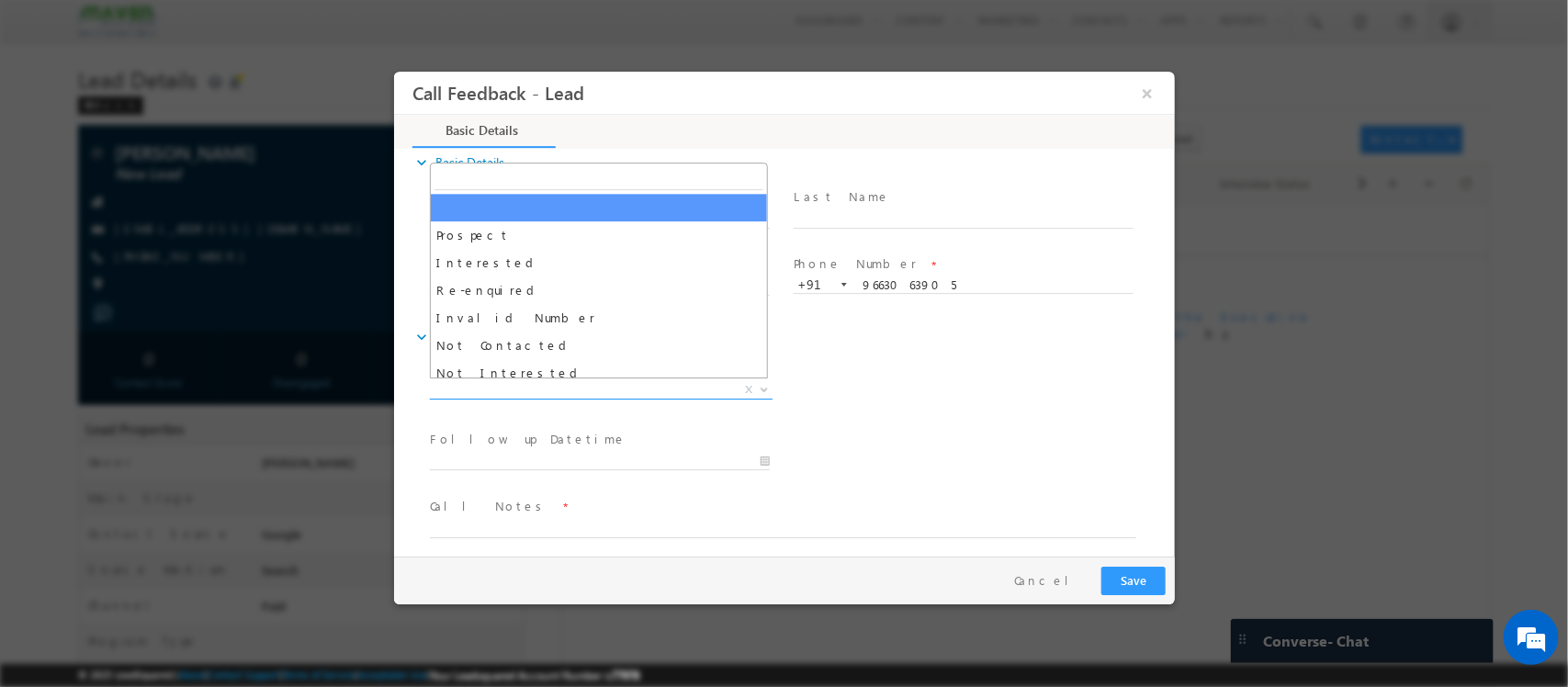
click at [613, 381] on span "X" at bounding box center [600, 390] width 342 height 19
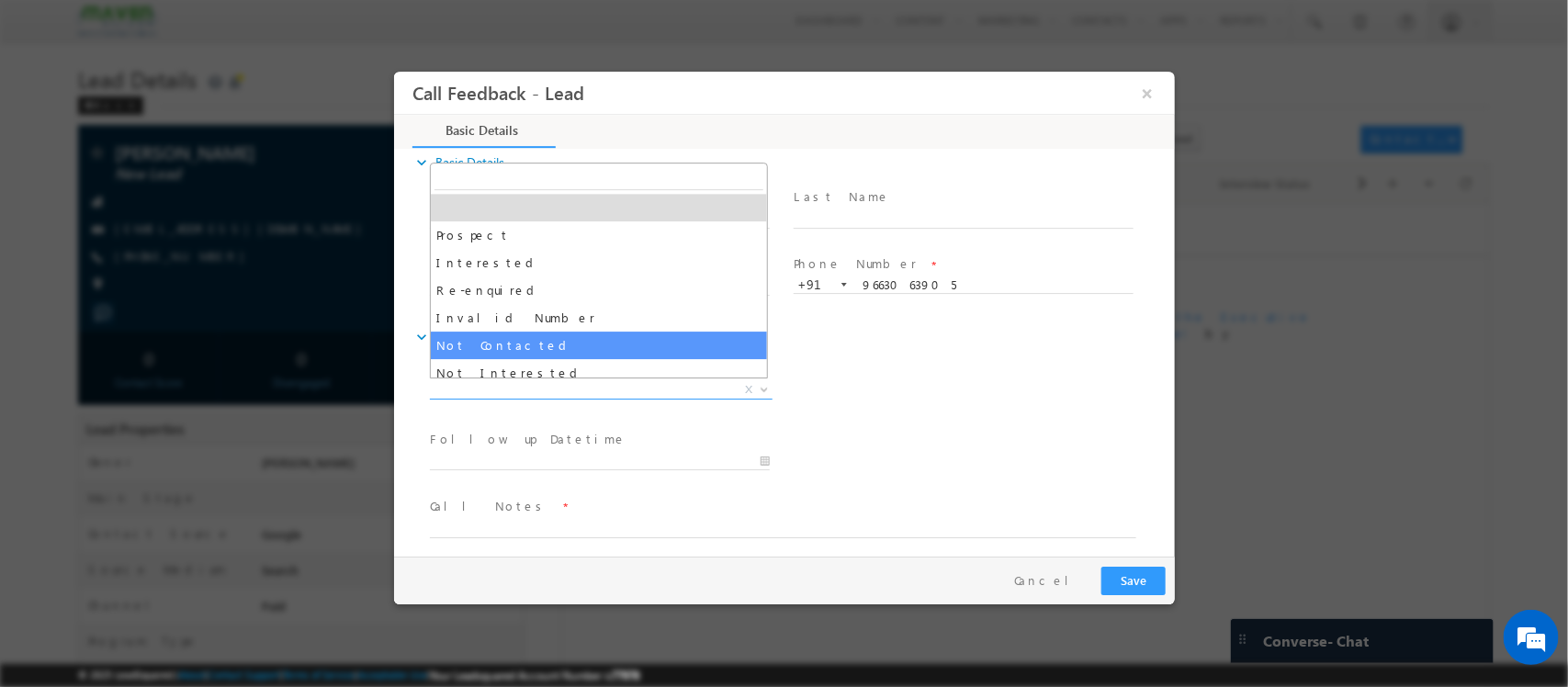
select select "Not Contacted"
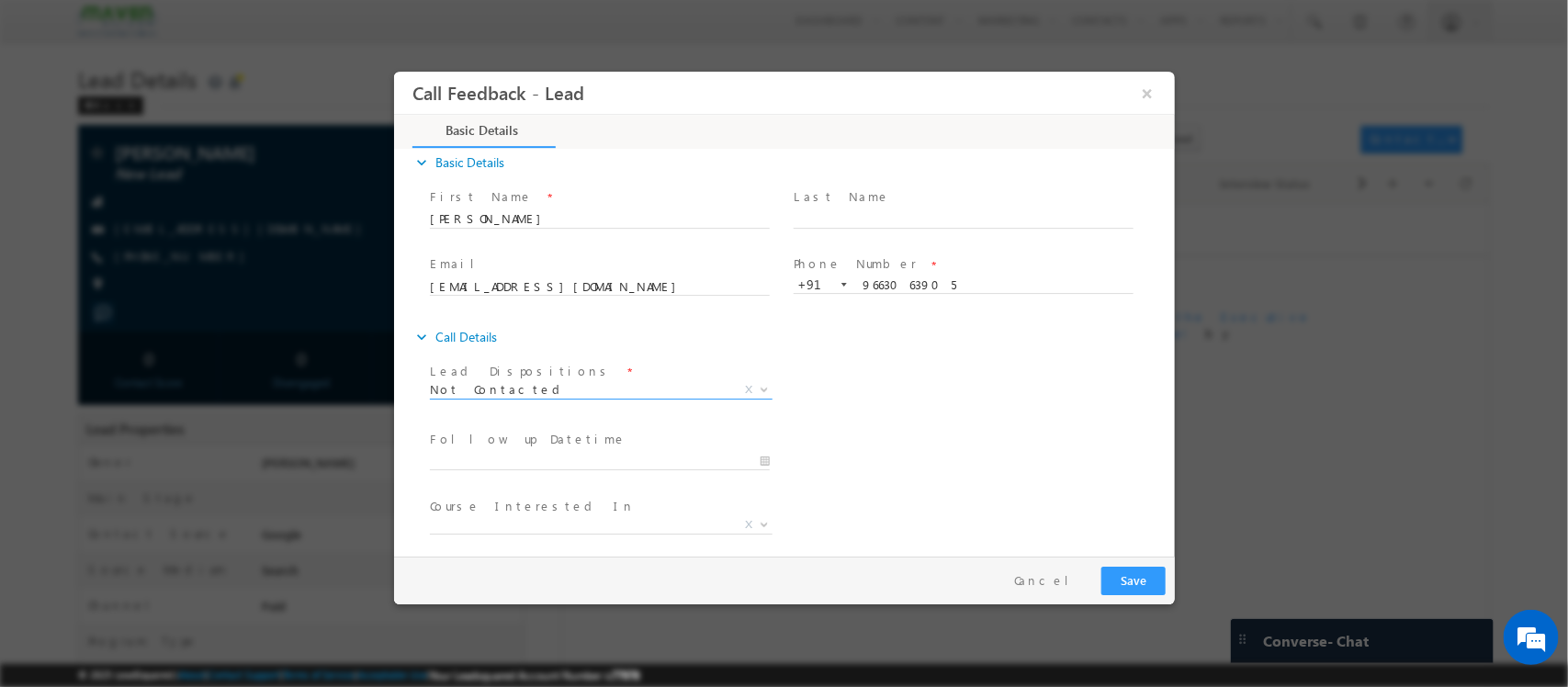
scroll to position [98, 0]
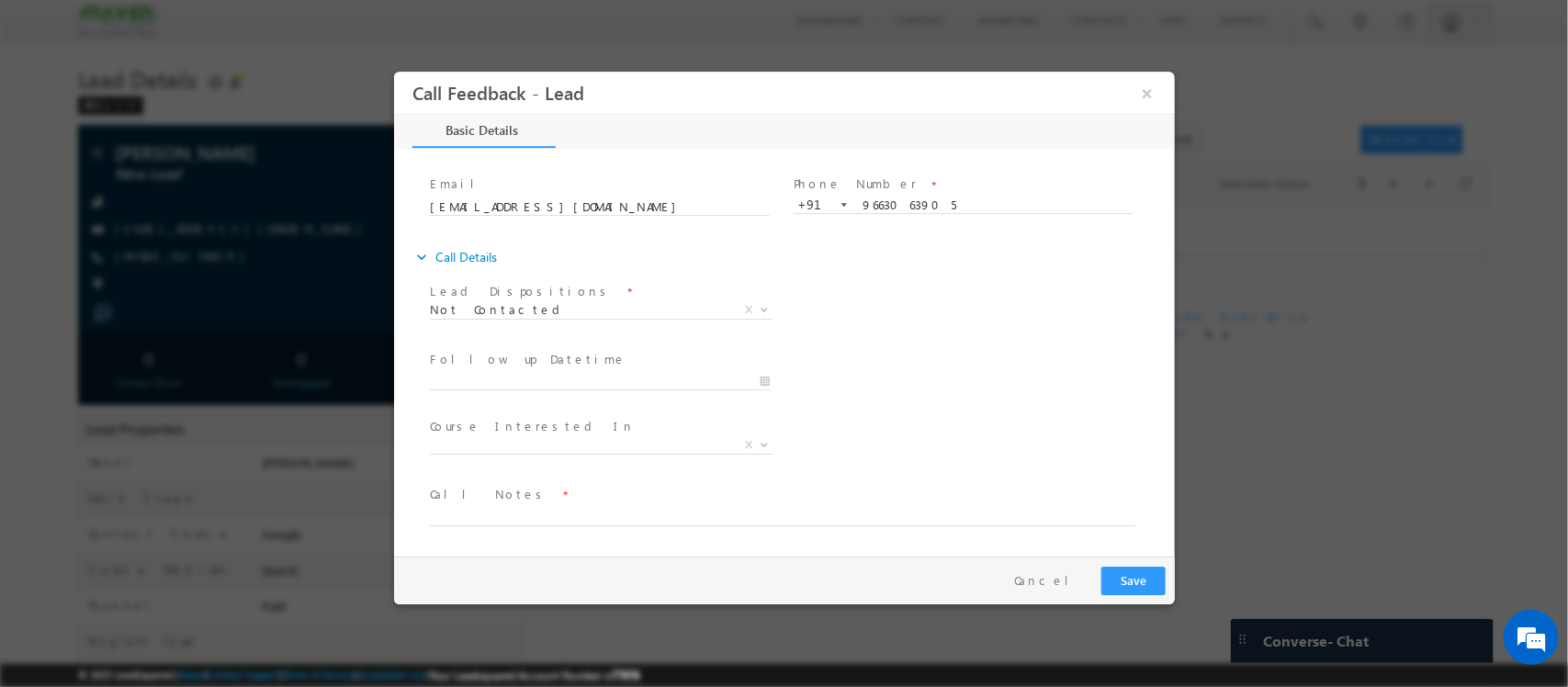
click at [570, 497] on span "Call Notes *" at bounding box center [771, 495] width 686 height 21
click at [559, 507] on textarea at bounding box center [782, 516] width 706 height 22
type textarea "npu"
click at [1139, 577] on button "Save" at bounding box center [1132, 580] width 65 height 28
